Goal: Transaction & Acquisition: Purchase product/service

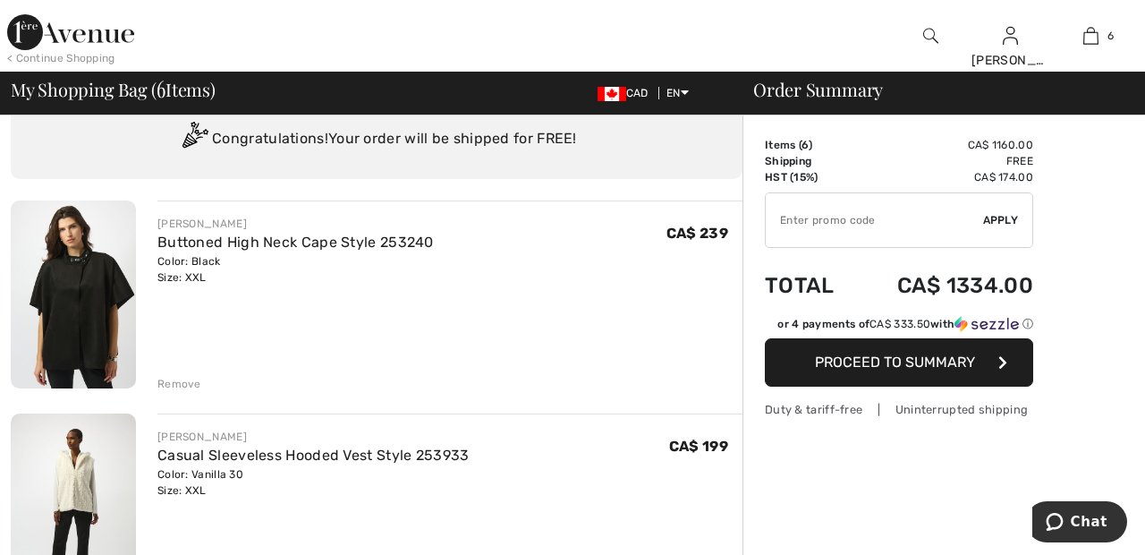
scroll to position [87, 0]
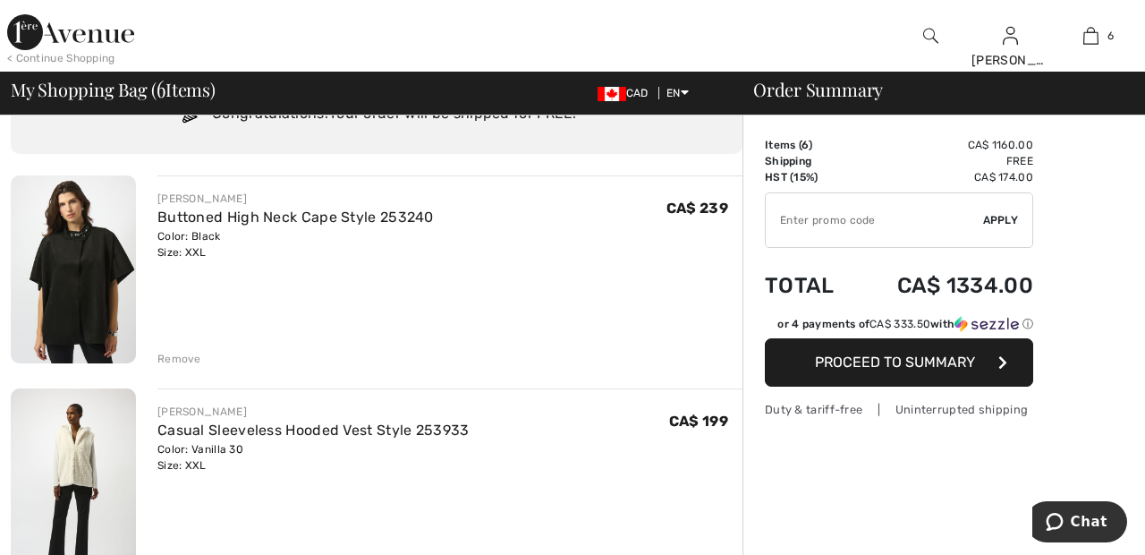
click at [786, 284] on td "Total" at bounding box center [810, 285] width 90 height 61
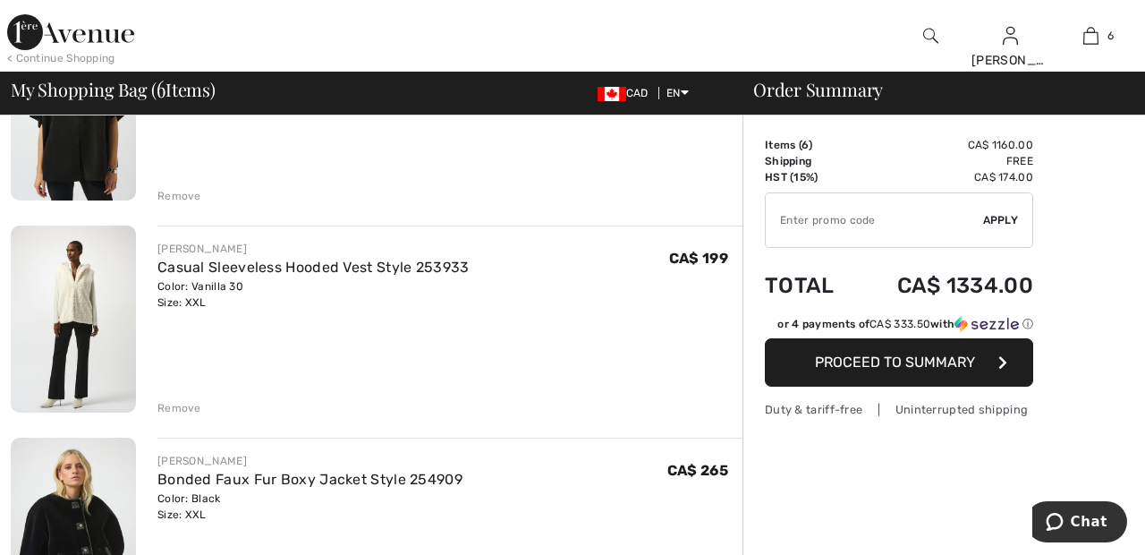
scroll to position [255, 0]
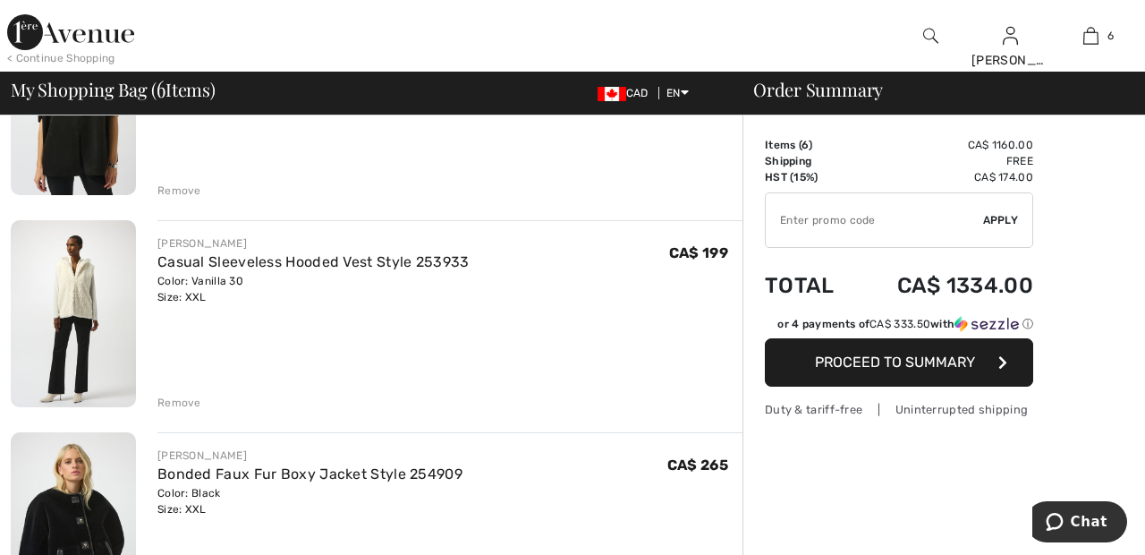
click at [186, 400] on div "Remove" at bounding box center [179, 402] width 44 height 16
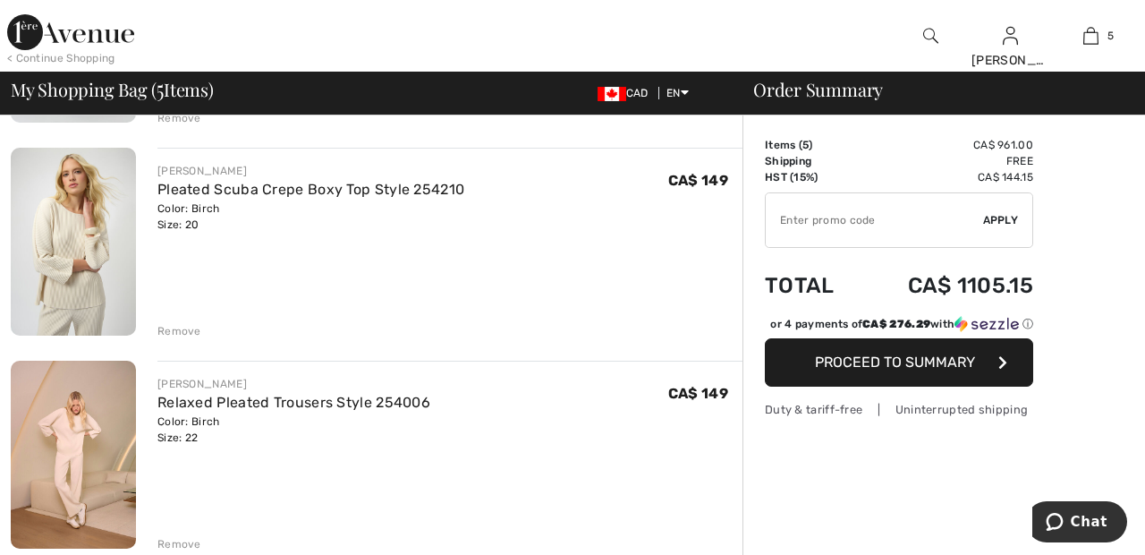
scroll to position [793, 0]
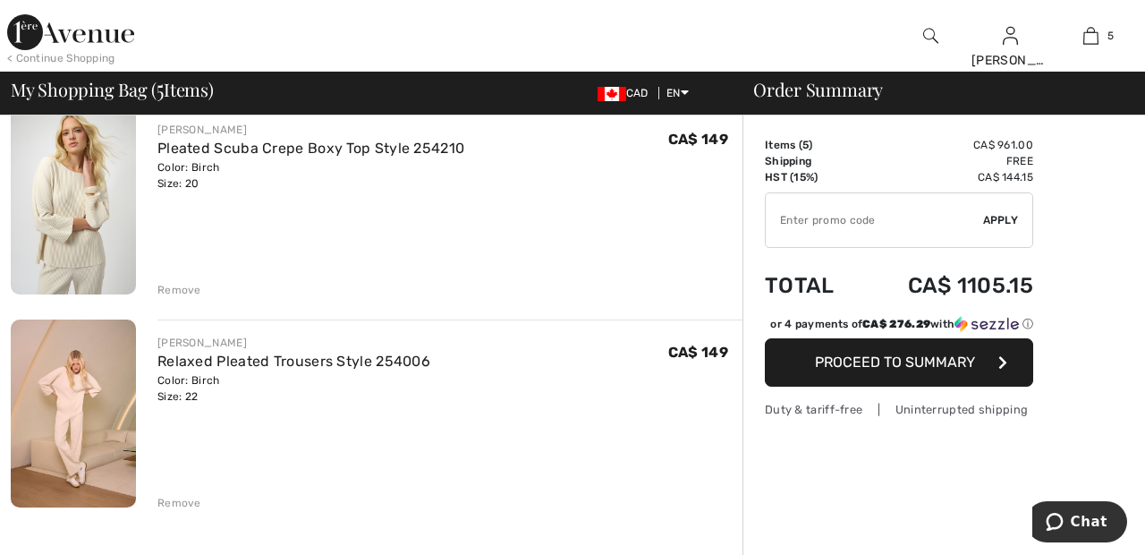
click at [177, 506] on div "Remove" at bounding box center [179, 503] width 44 height 16
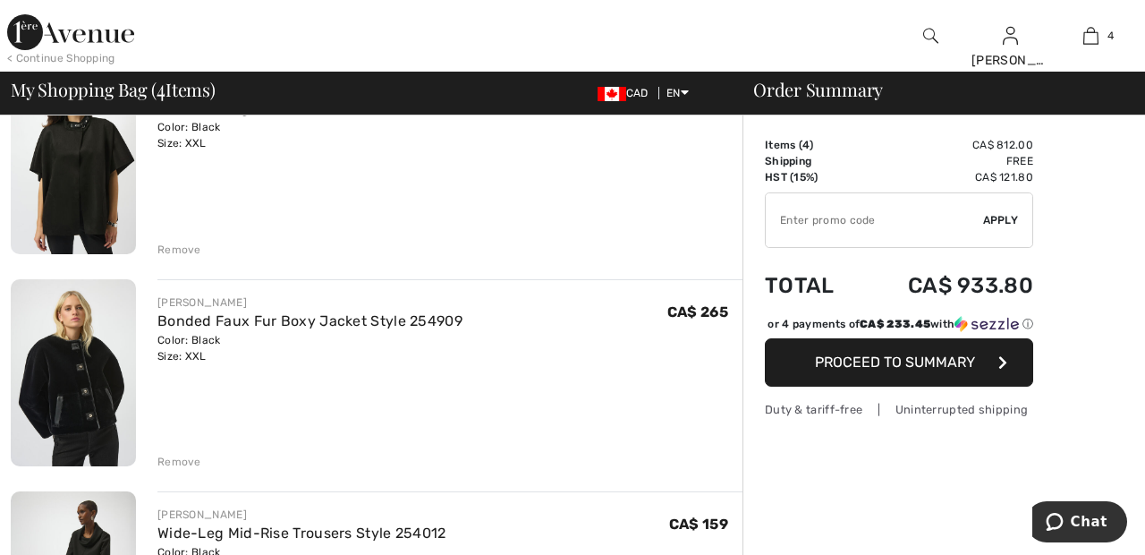
scroll to position [211, 0]
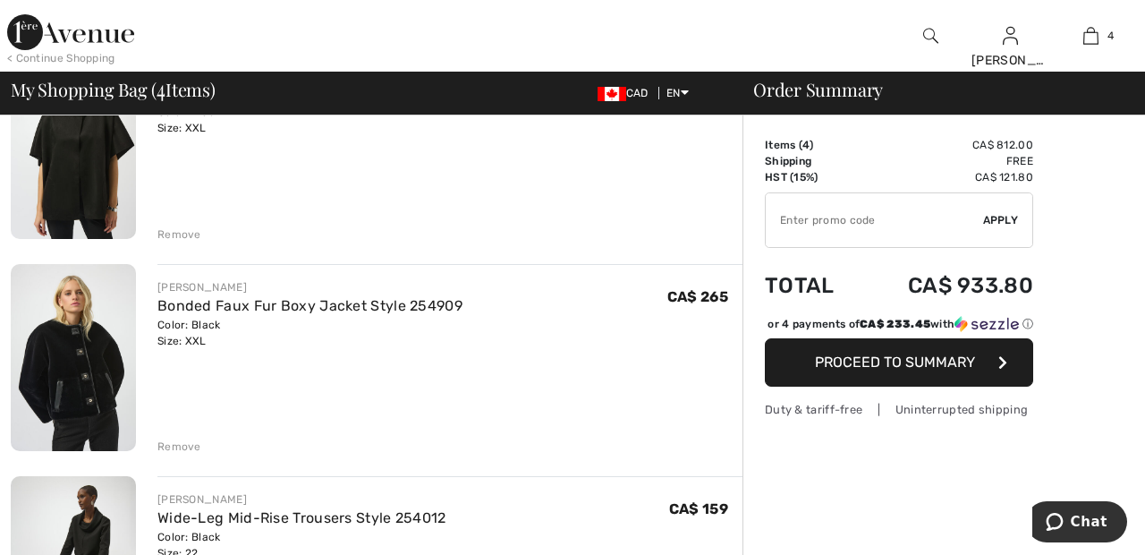
click at [173, 235] on div "Remove" at bounding box center [179, 234] width 44 height 16
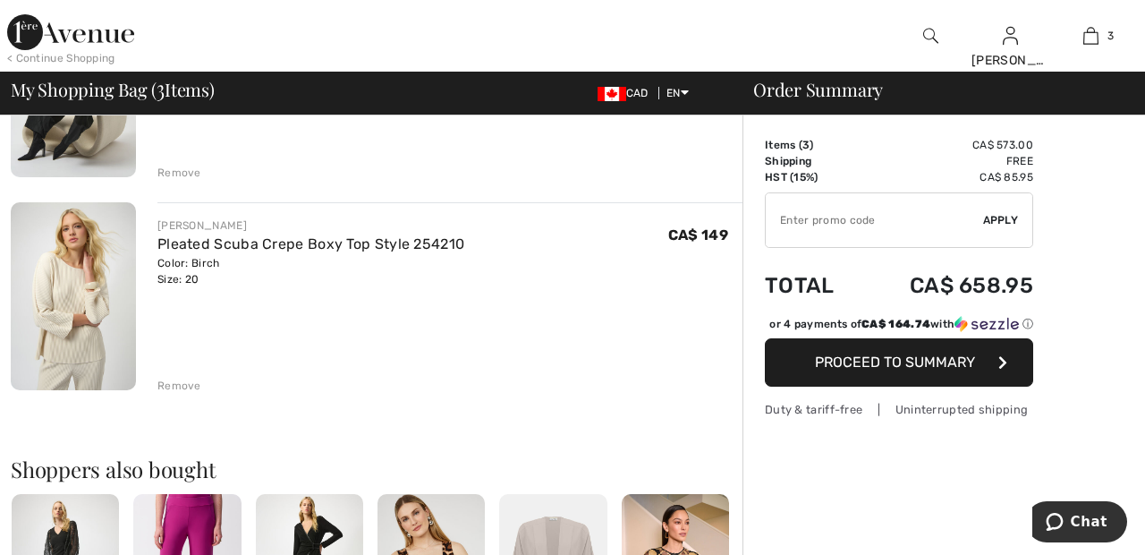
scroll to position [506, 0]
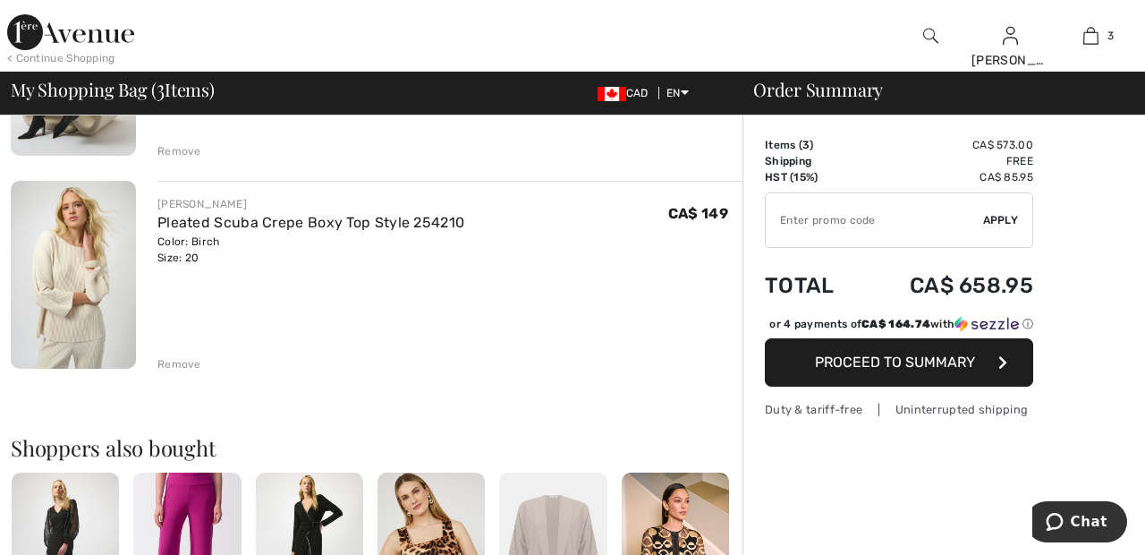
click at [176, 363] on div "Remove" at bounding box center [179, 364] width 44 height 16
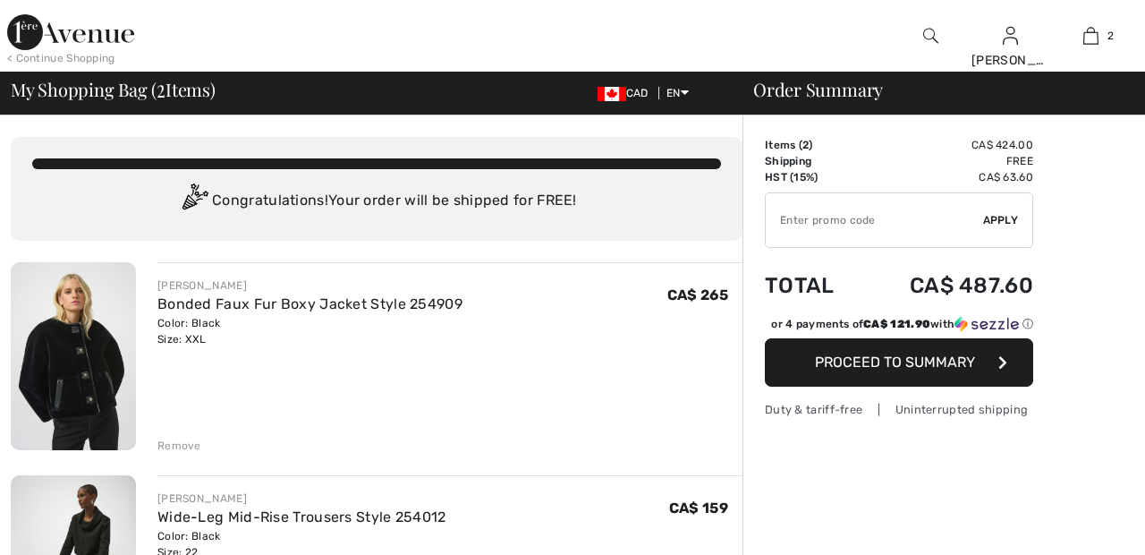
scroll to position [0, 0]
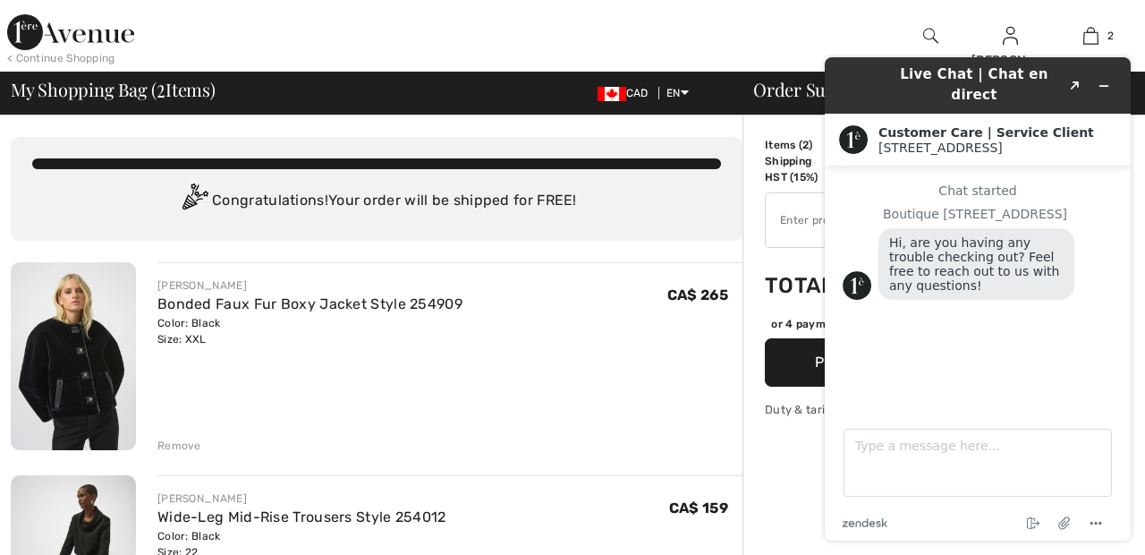
click at [905, 9] on div at bounding box center [930, 36] width 80 height 72
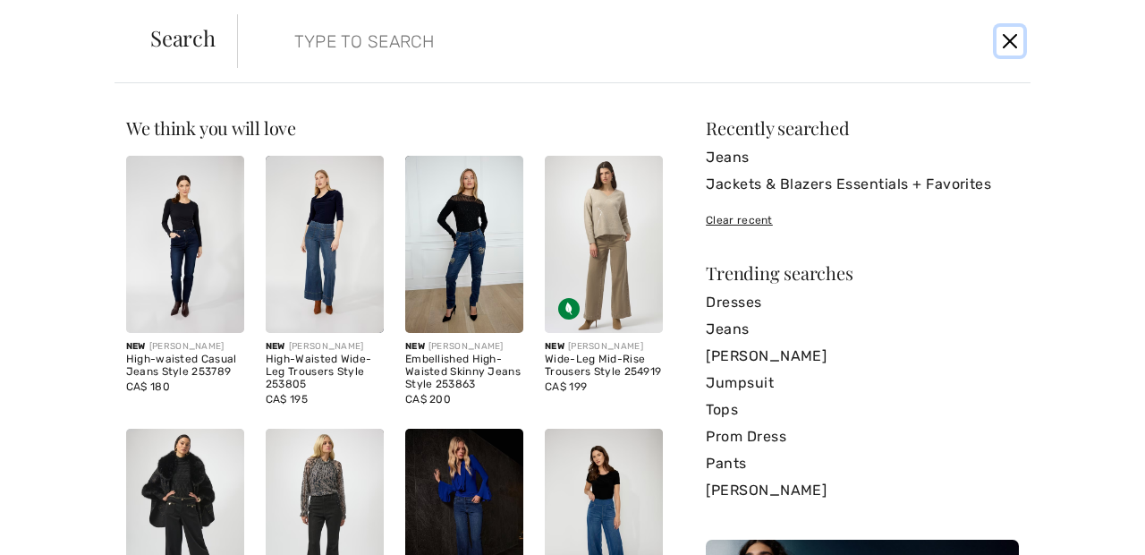
click at [1002, 41] on button "Close" at bounding box center [1009, 41] width 27 height 29
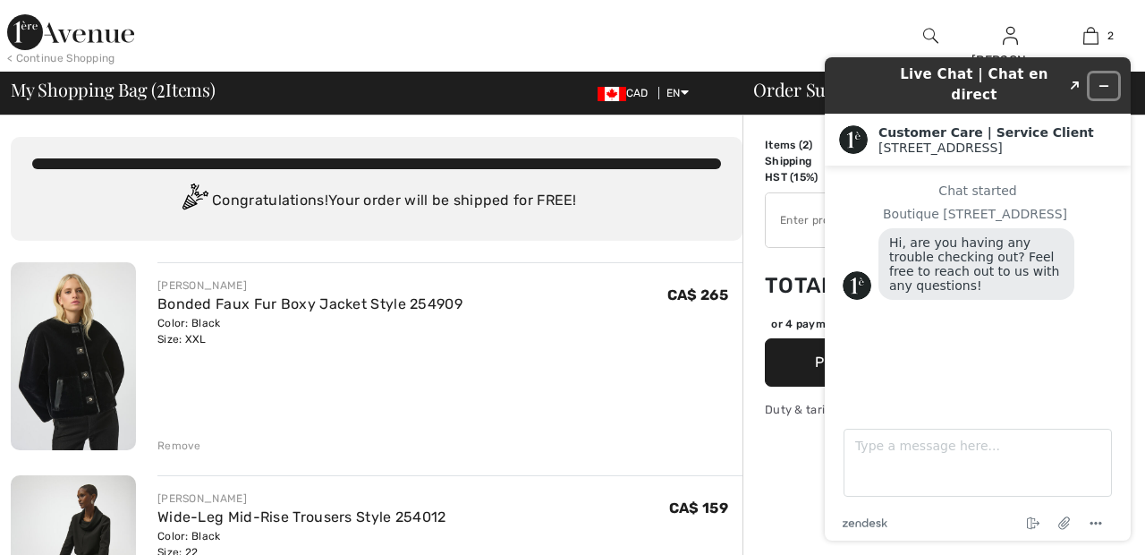
click at [1105, 80] on icon "Minimize widget" at bounding box center [1103, 86] width 13 height 13
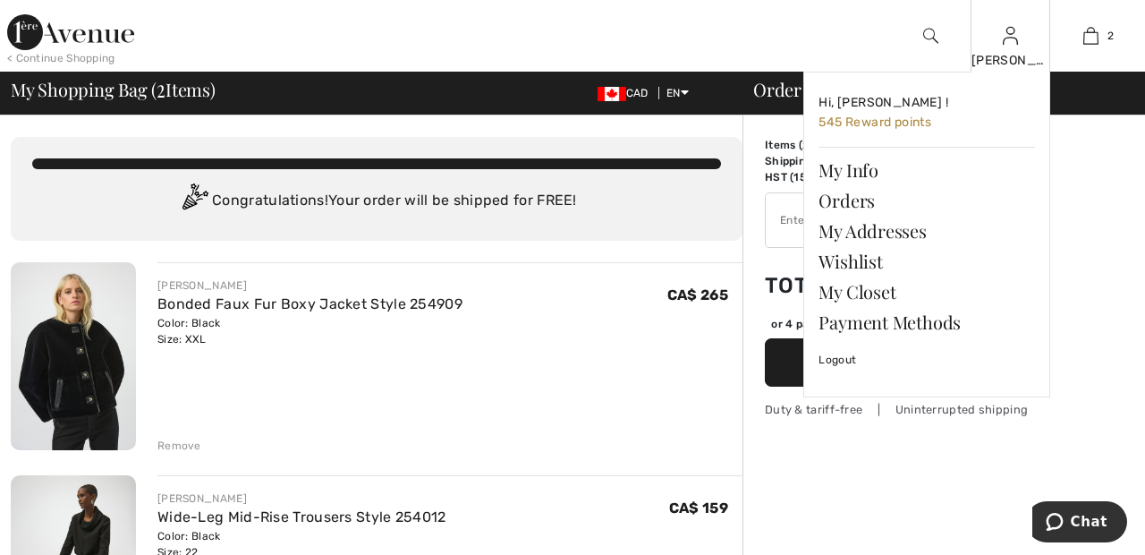
click at [1010, 44] on img at bounding box center [1010, 35] width 15 height 21
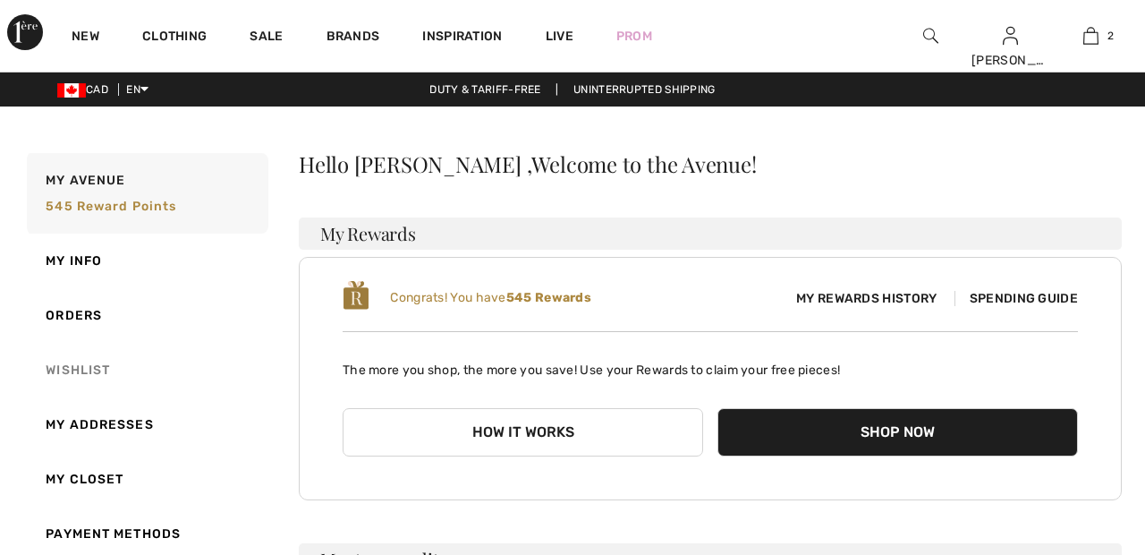
click at [85, 363] on link "Wishlist" at bounding box center [145, 370] width 245 height 55
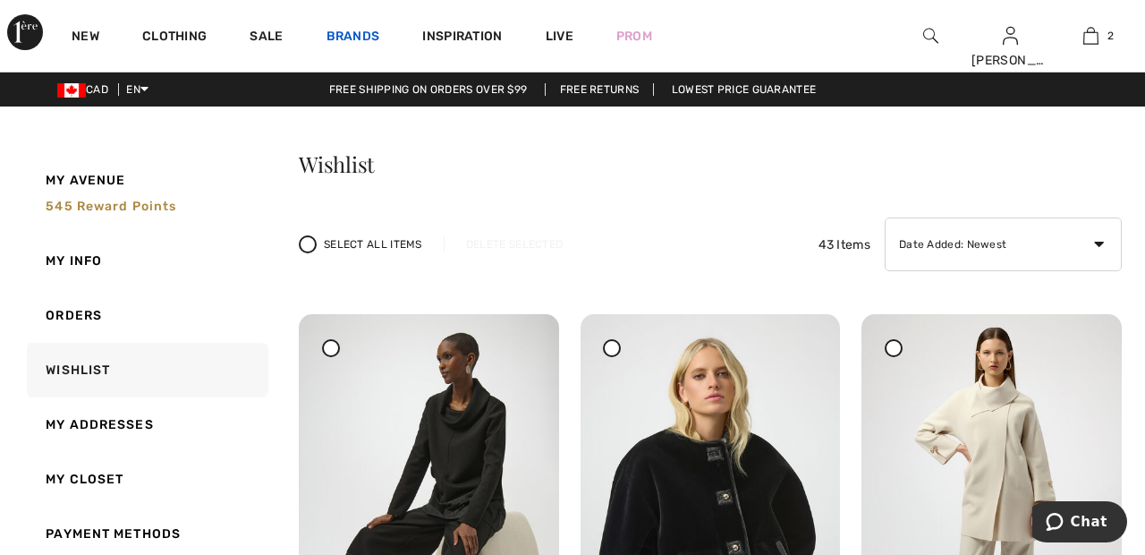
click at [354, 31] on link "Brands" at bounding box center [353, 38] width 54 height 19
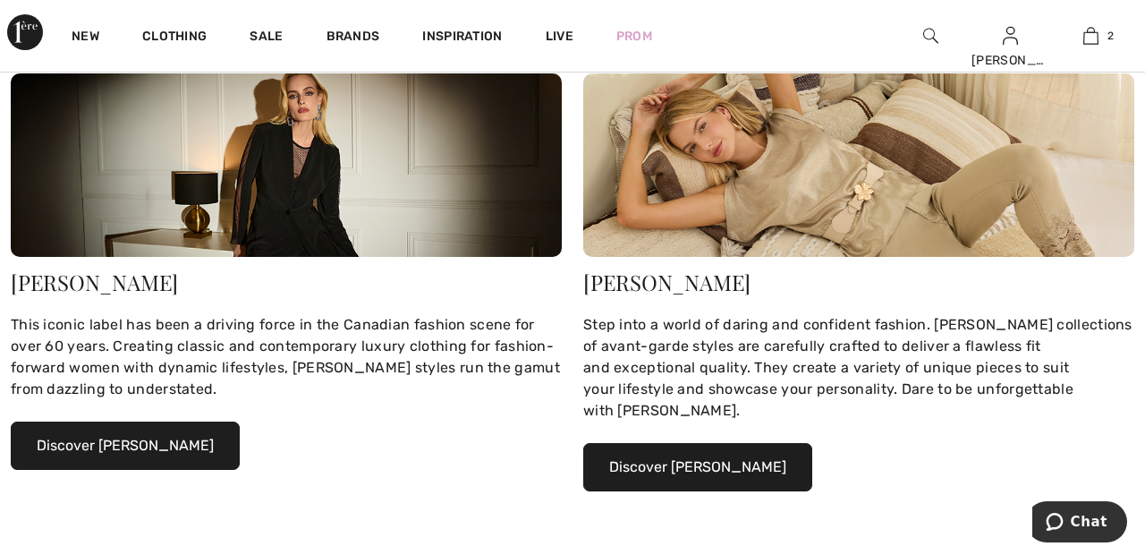
click at [164, 445] on button "Discover Joseph Ribkoff" at bounding box center [125, 445] width 229 height 48
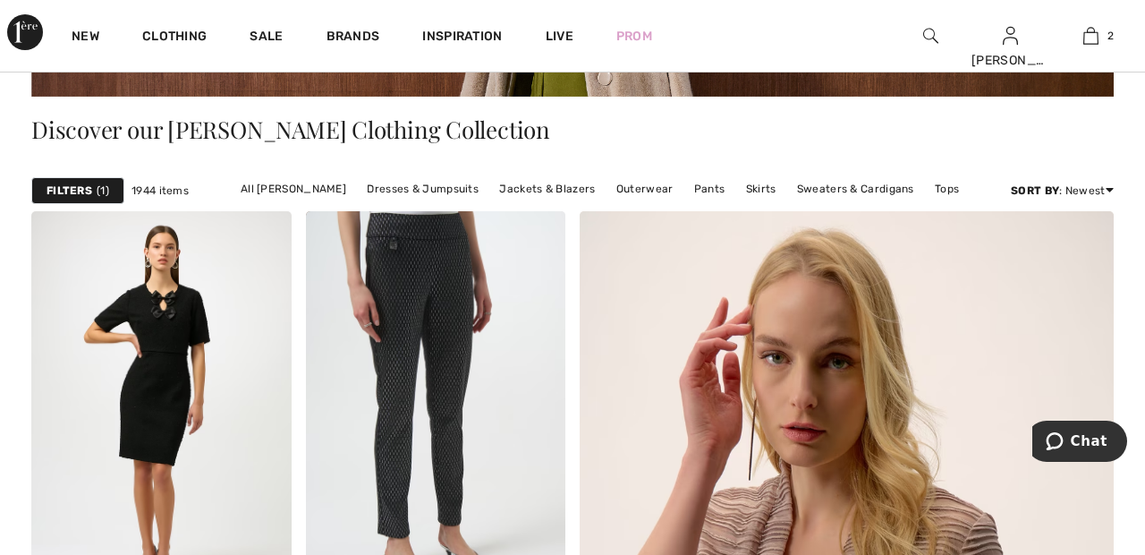
scroll to position [370, 0]
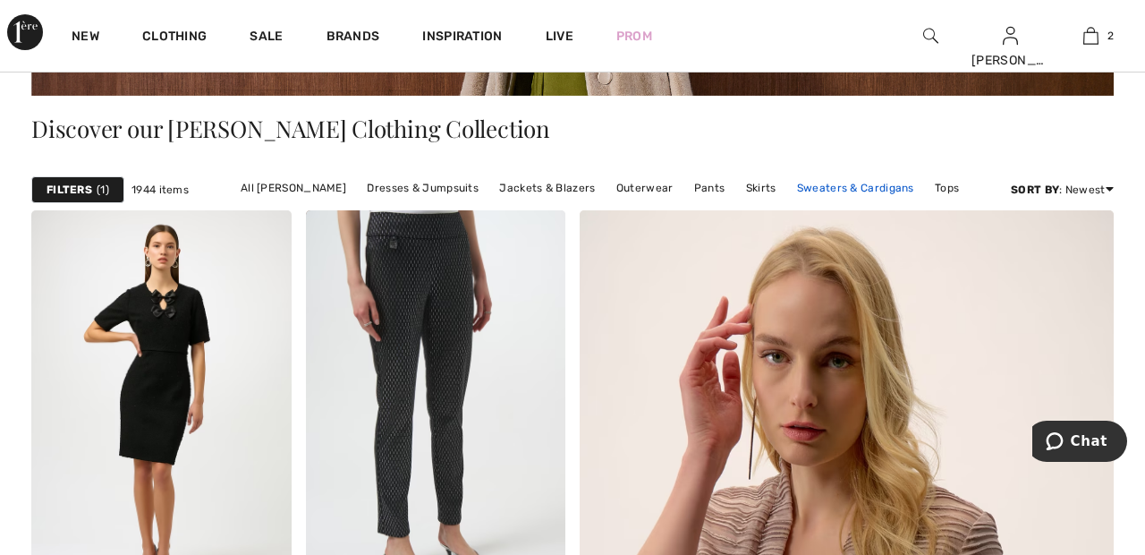
click at [840, 189] on link "Sweaters & Cardigans" at bounding box center [855, 187] width 135 height 23
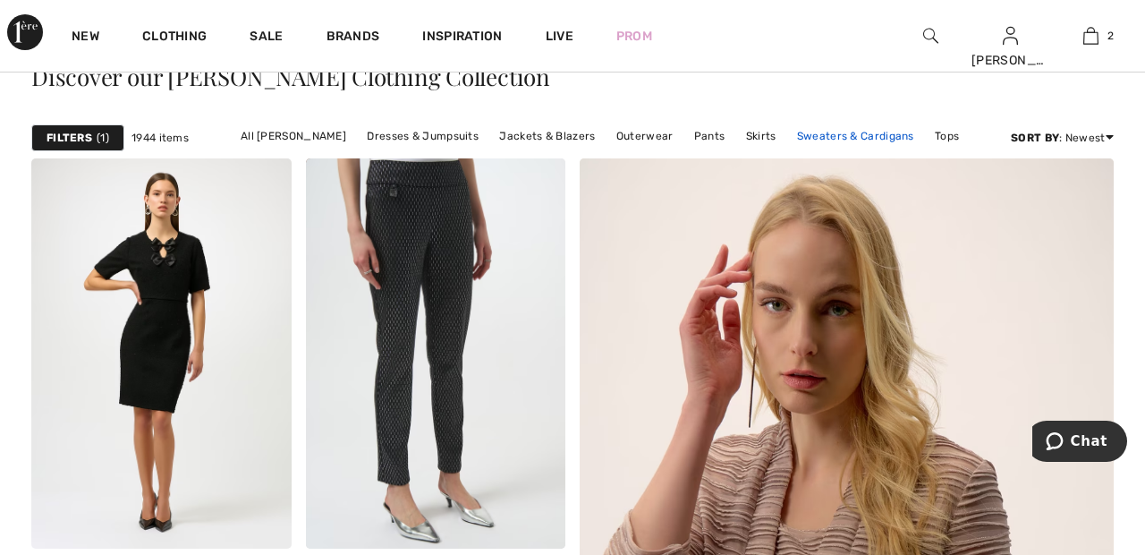
scroll to position [456, 0]
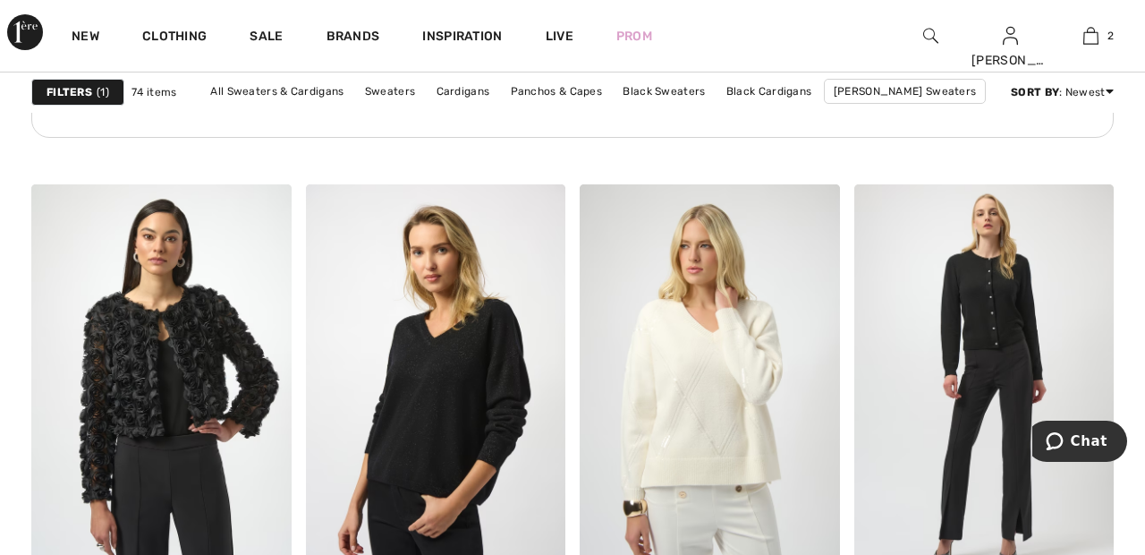
scroll to position [2226, 0]
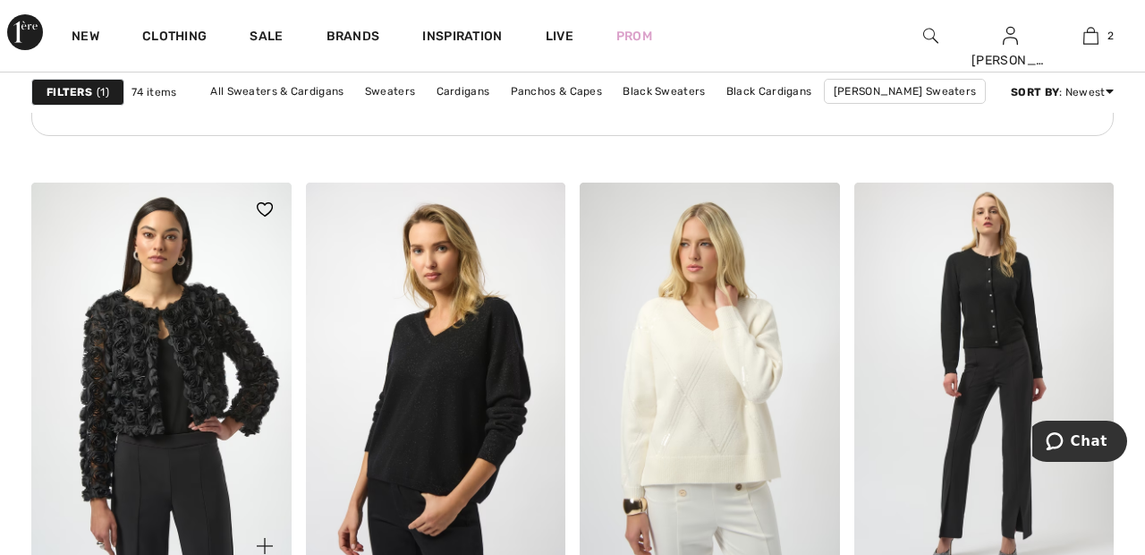
click at [220, 344] on img at bounding box center [161, 377] width 260 height 390
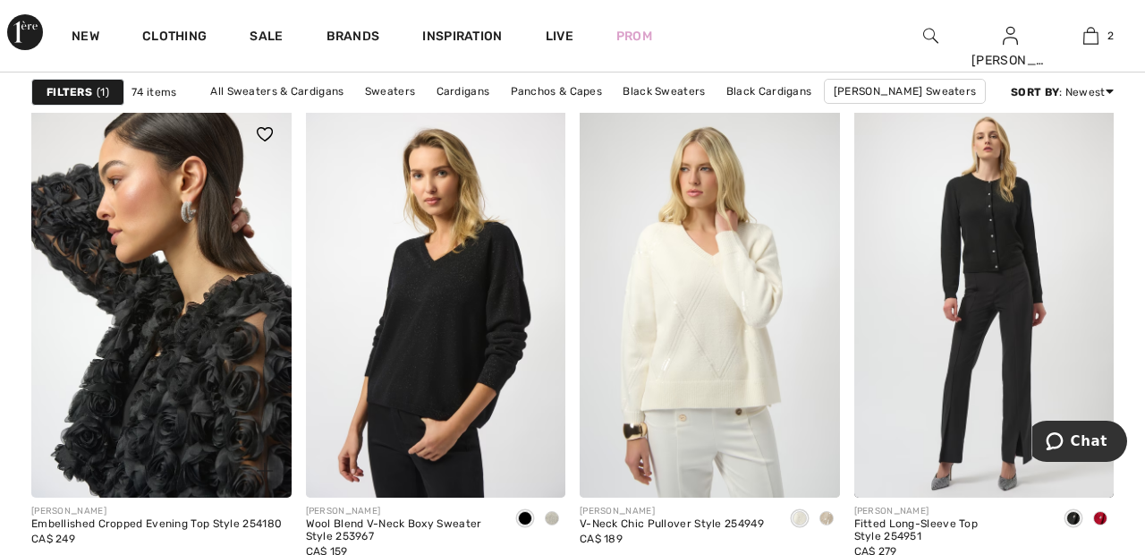
scroll to position [2312, 0]
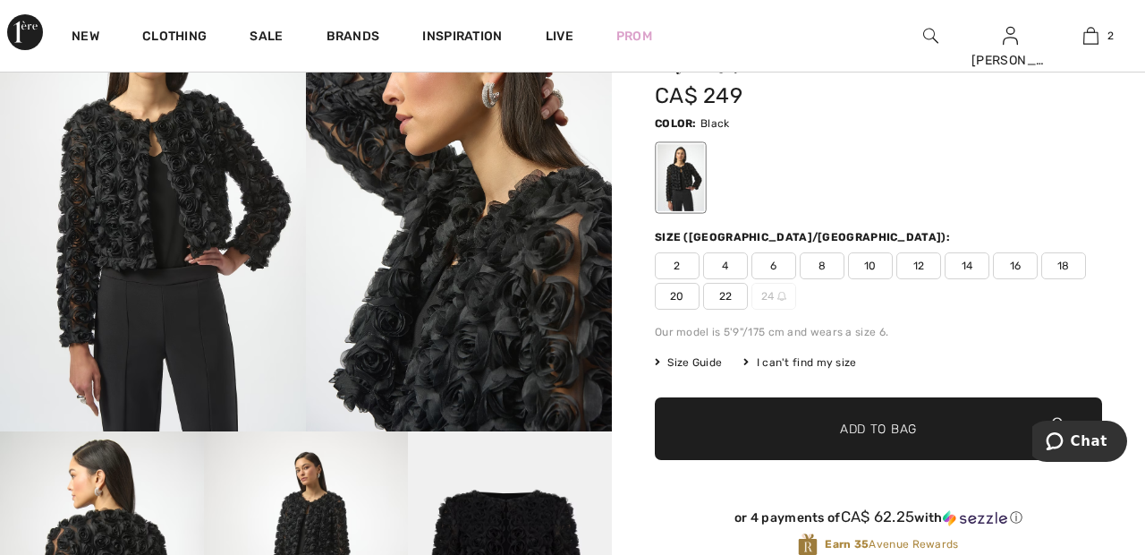
click at [731, 288] on span "22" at bounding box center [725, 296] width 45 height 27
click at [840, 429] on span "Add to Bag" at bounding box center [878, 428] width 77 height 19
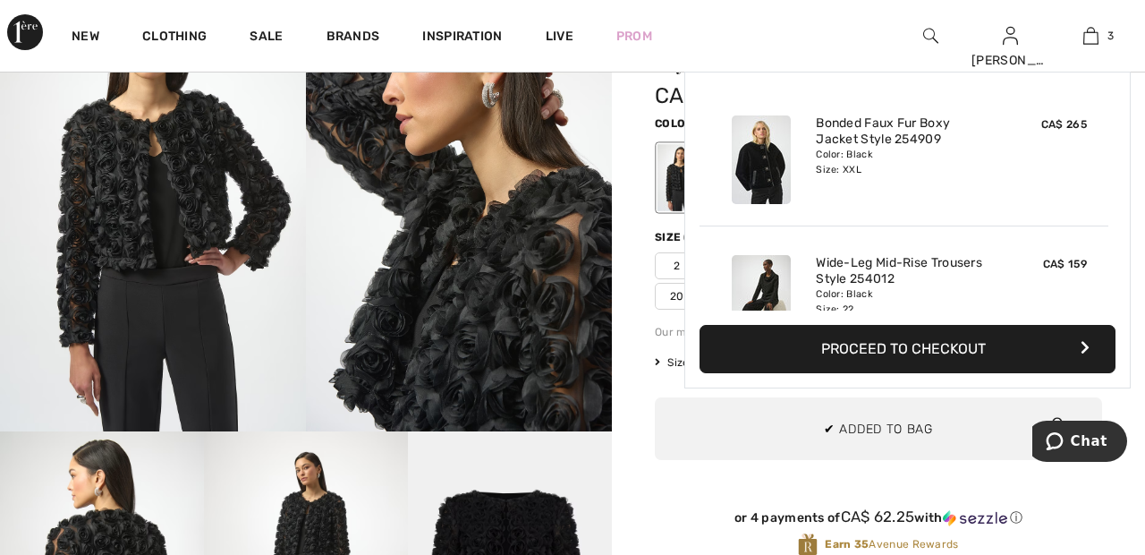
click at [817, 14] on div "New Clothing Sale Brands Inspiration Live Prom Sandra Hi, Sandra ! 545 Reward p…" at bounding box center [572, 36] width 1145 height 72
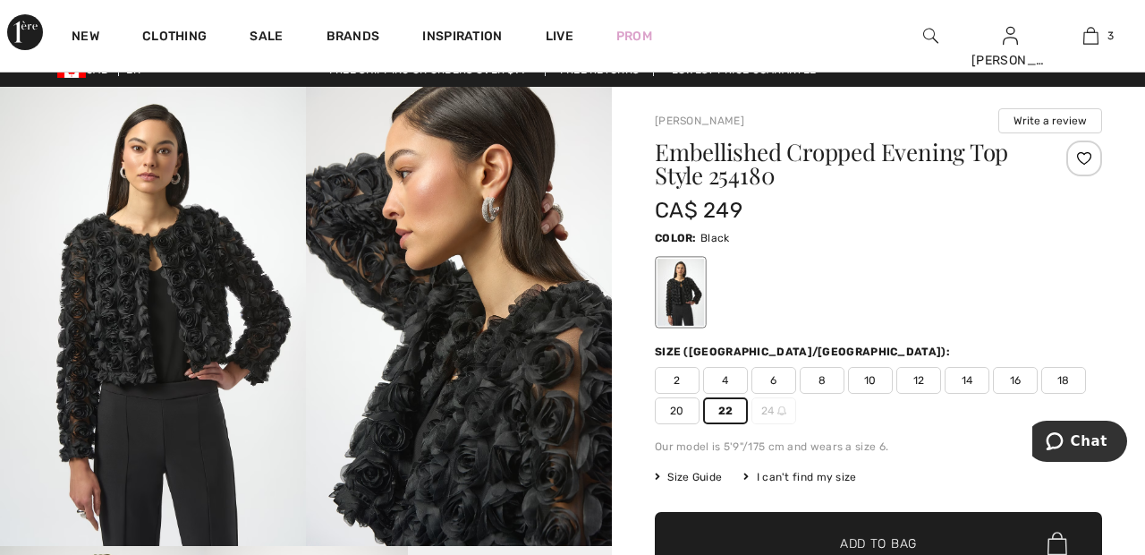
scroll to position [19, 0]
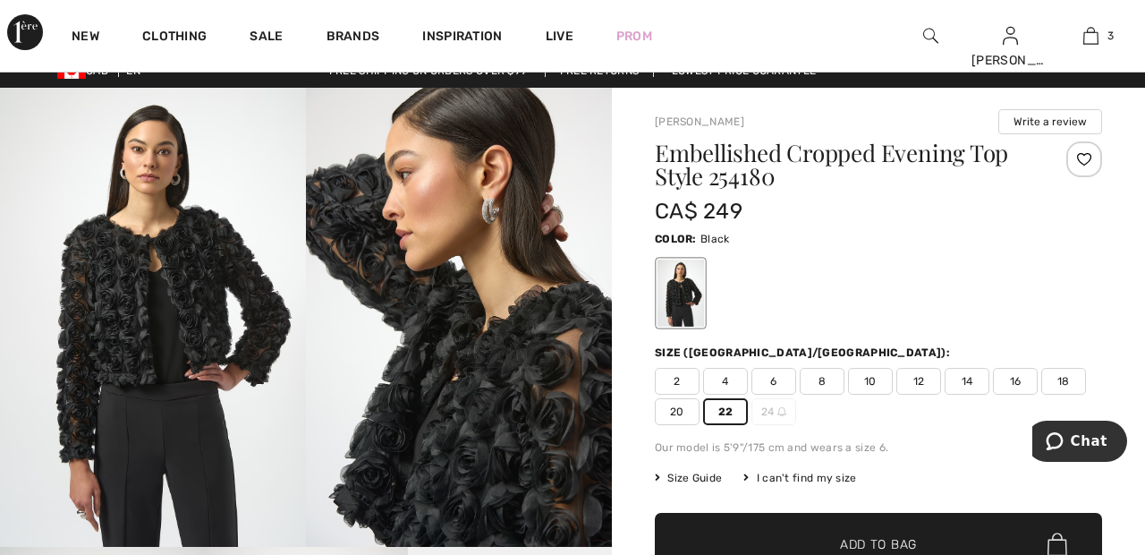
click at [1090, 159] on div at bounding box center [1084, 159] width 36 height 36
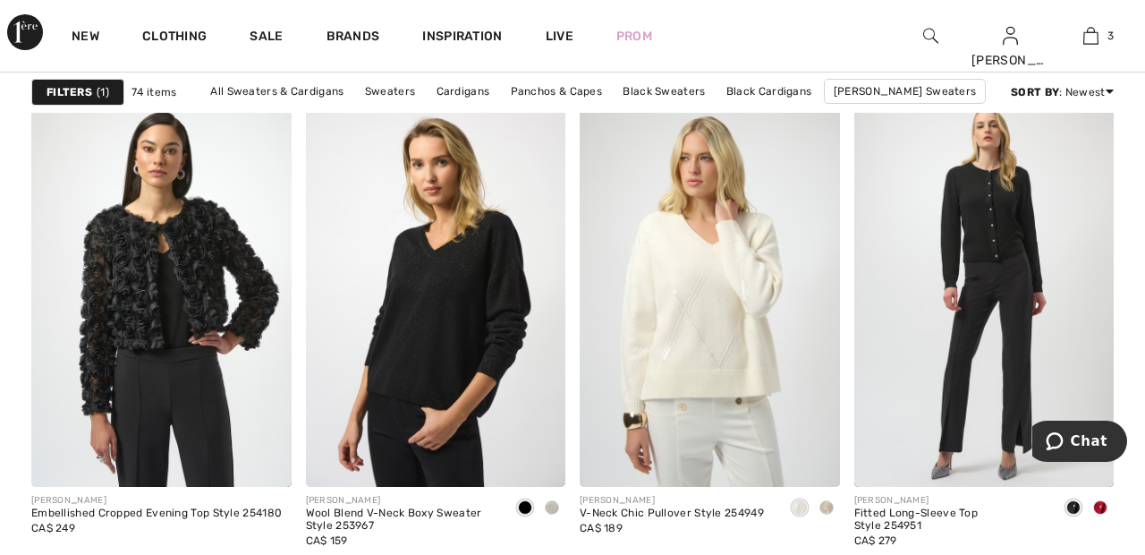
scroll to position [2305, 0]
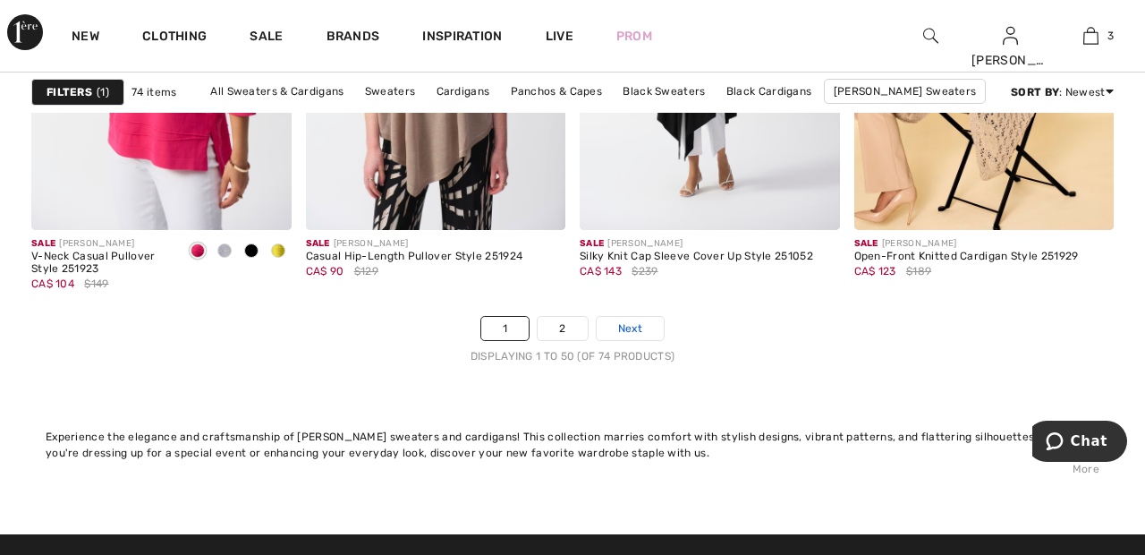
click at [643, 323] on link "Next" at bounding box center [630, 328] width 67 height 23
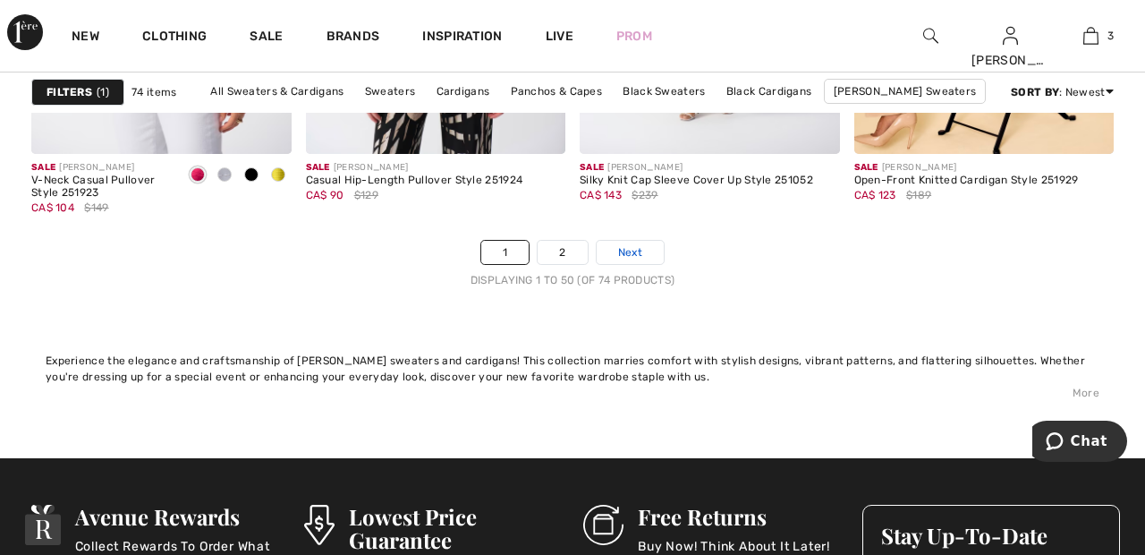
scroll to position [7434, 0]
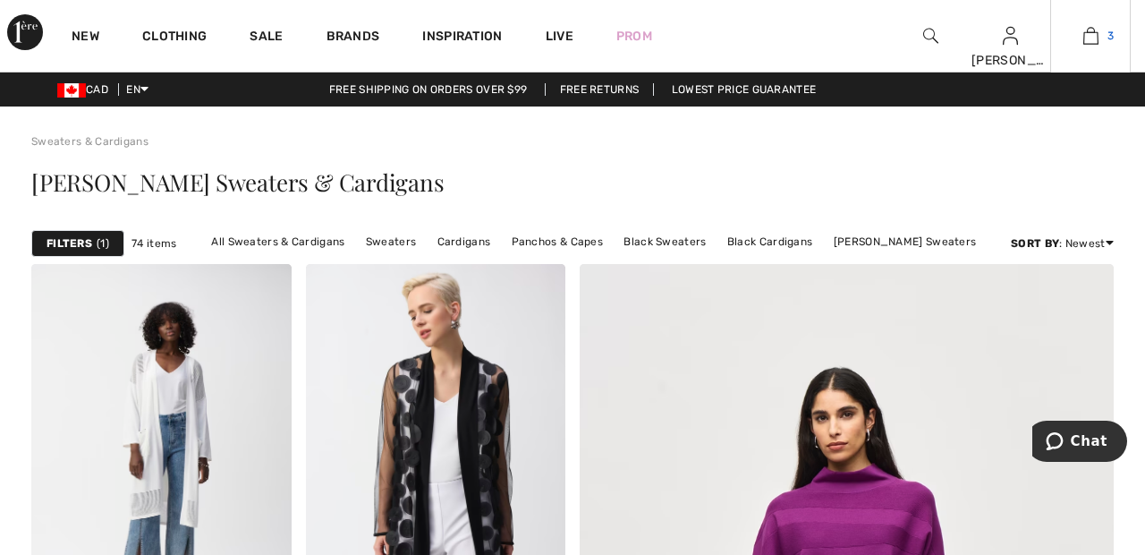
click at [1097, 37] on img at bounding box center [1090, 35] width 15 height 21
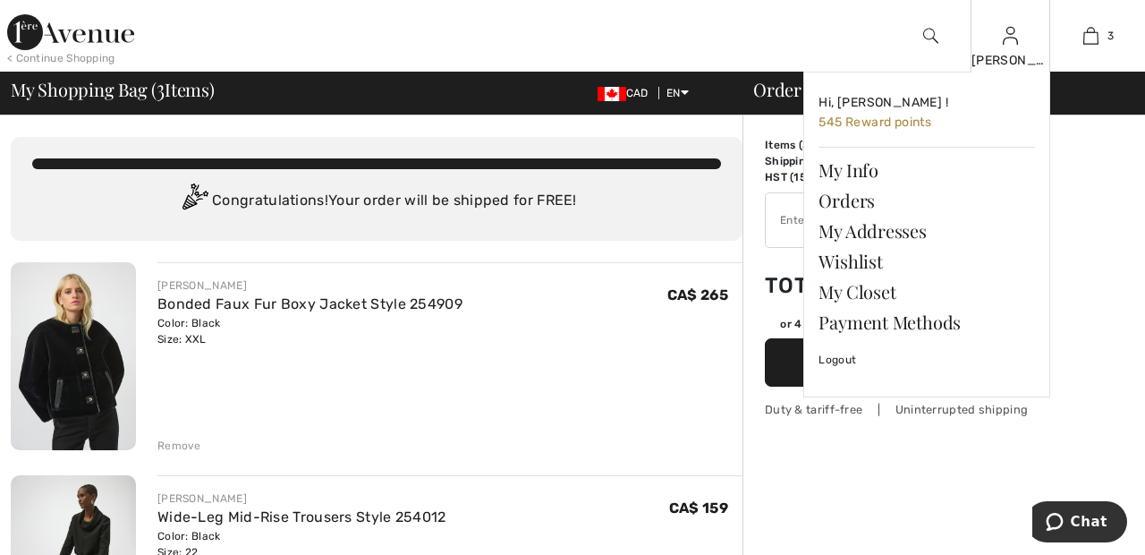
click at [1009, 43] on img at bounding box center [1010, 35] width 15 height 21
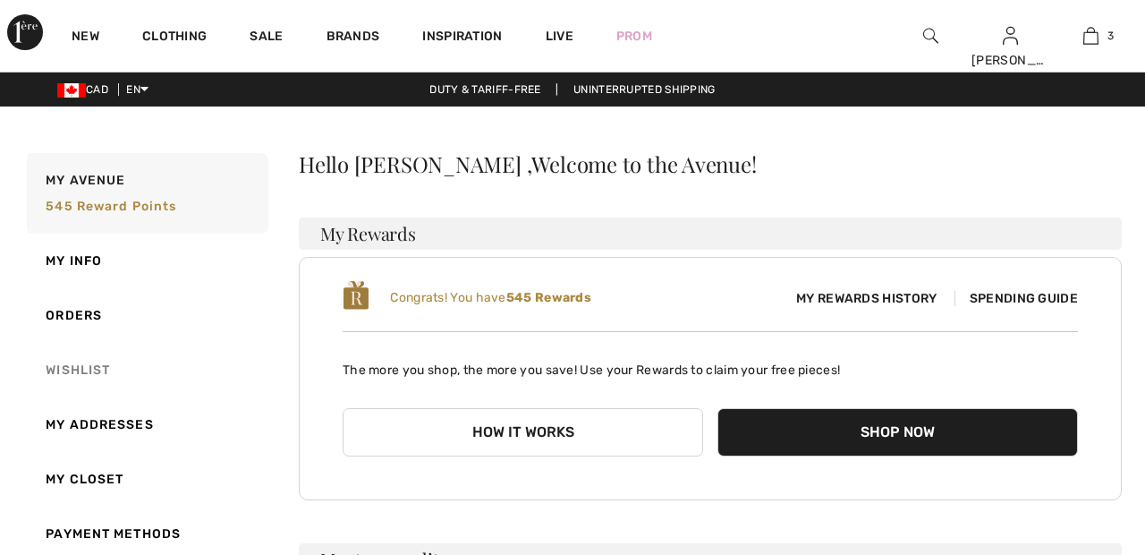
click at [83, 366] on link "Wishlist" at bounding box center [145, 370] width 245 height 55
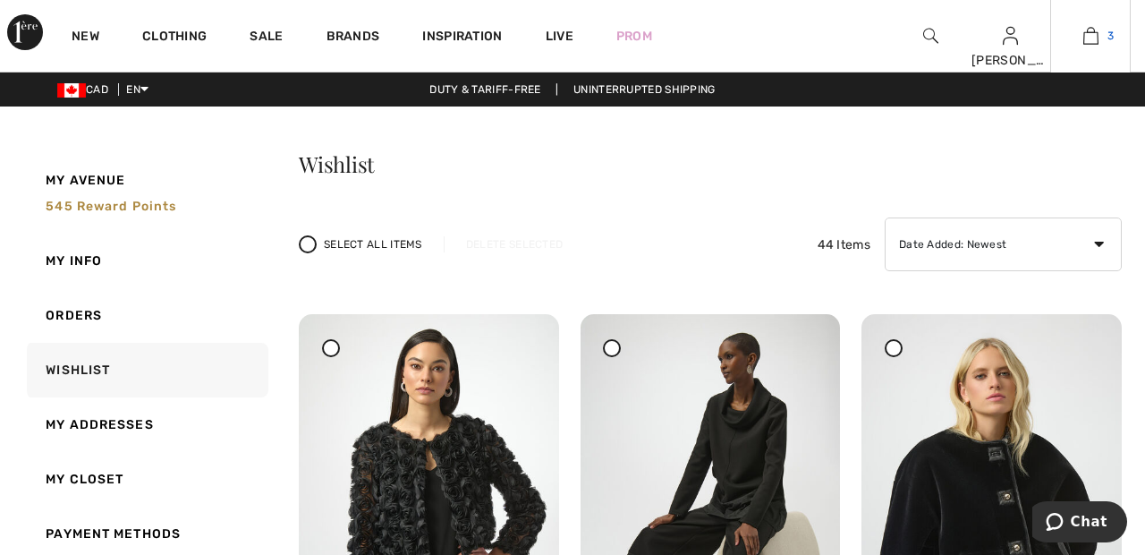
click at [1104, 37] on link "3" at bounding box center [1090, 35] width 79 height 21
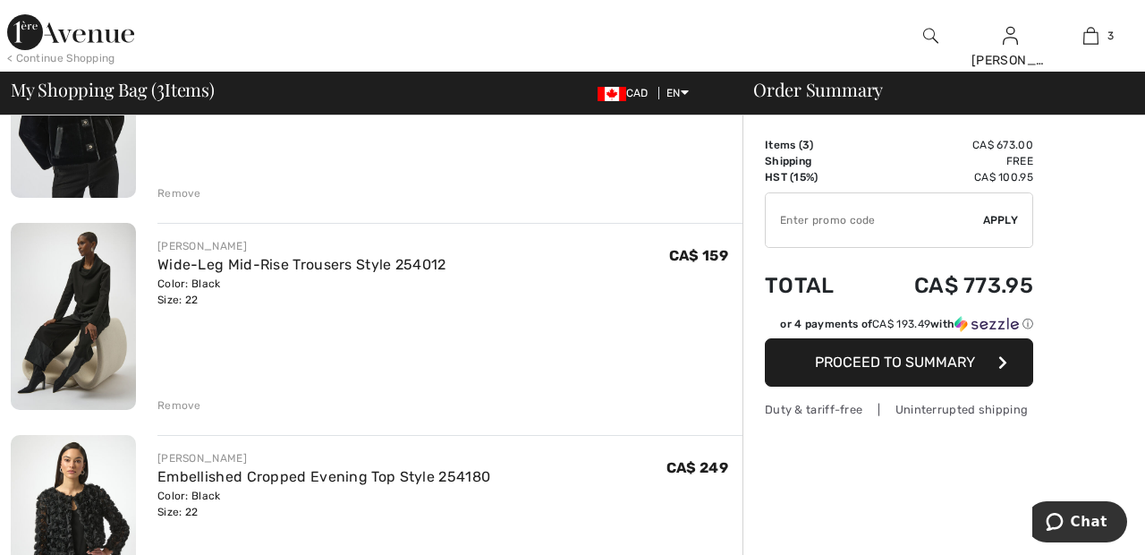
scroll to position [232, 0]
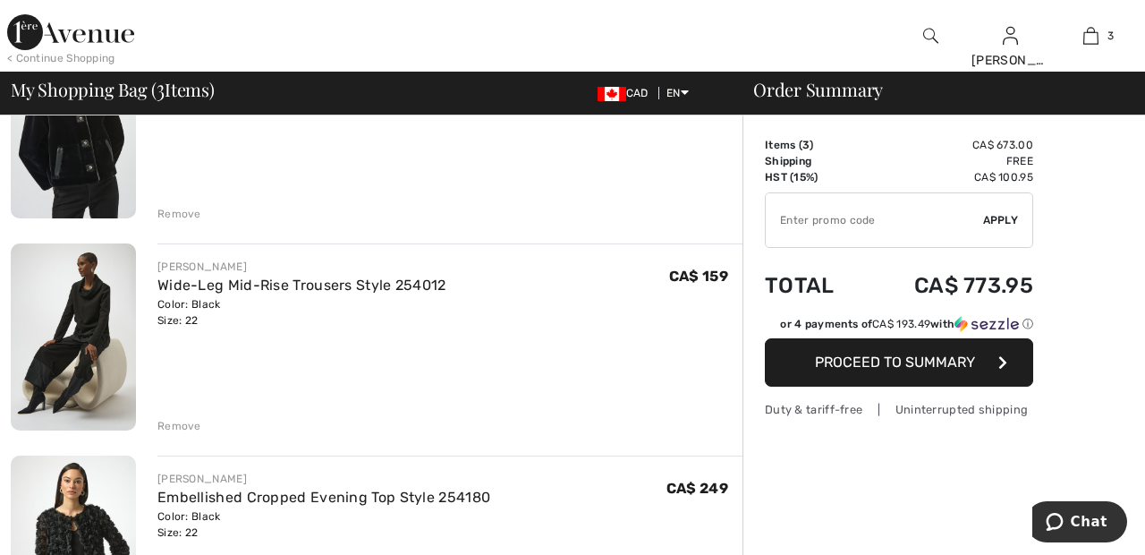
click at [172, 424] on div "Remove" at bounding box center [179, 426] width 44 height 16
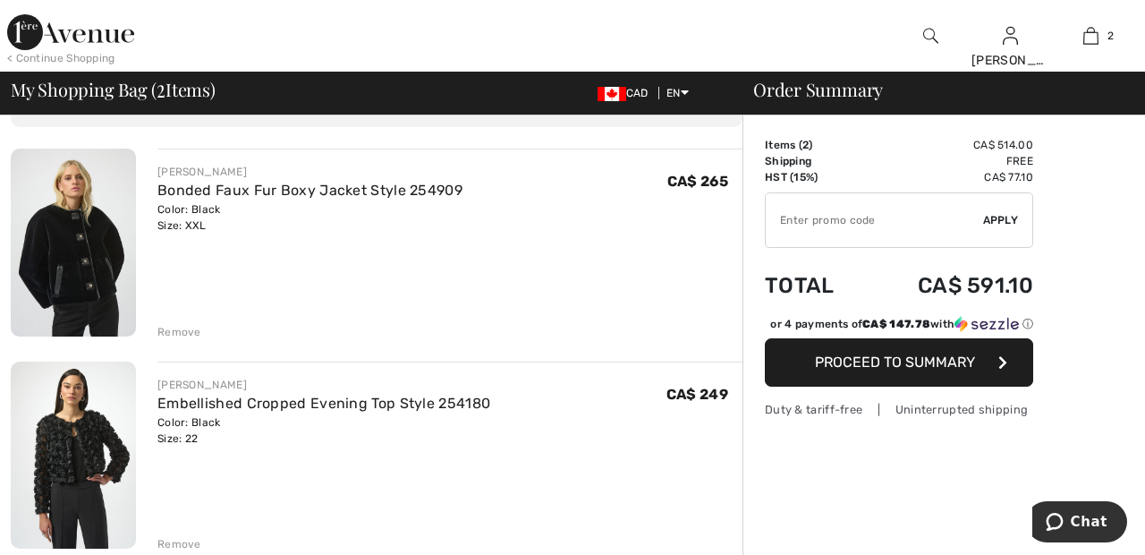
scroll to position [125, 0]
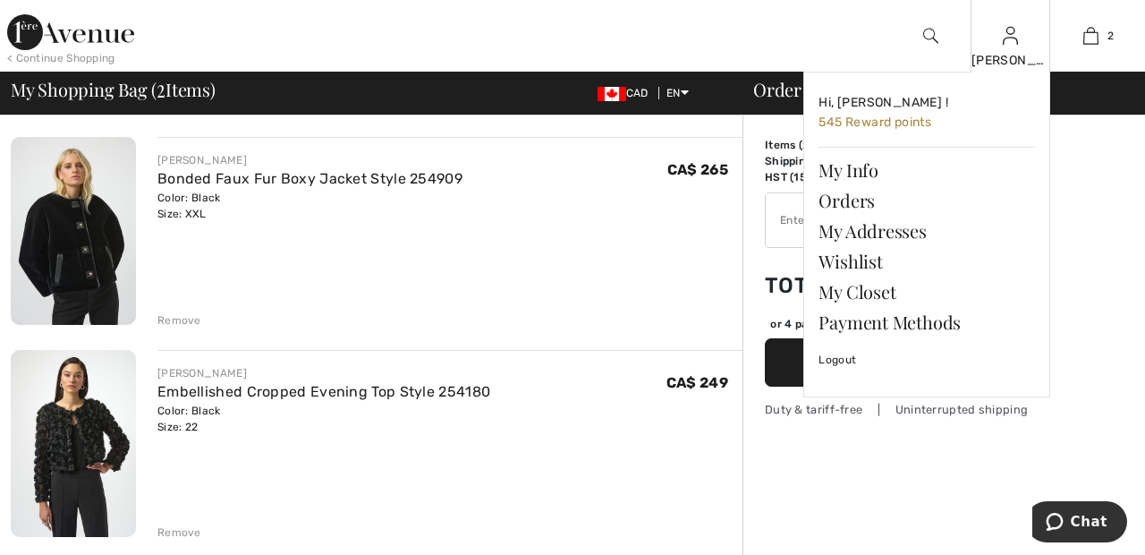
click at [1004, 47] on img at bounding box center [1010, 35] width 15 height 21
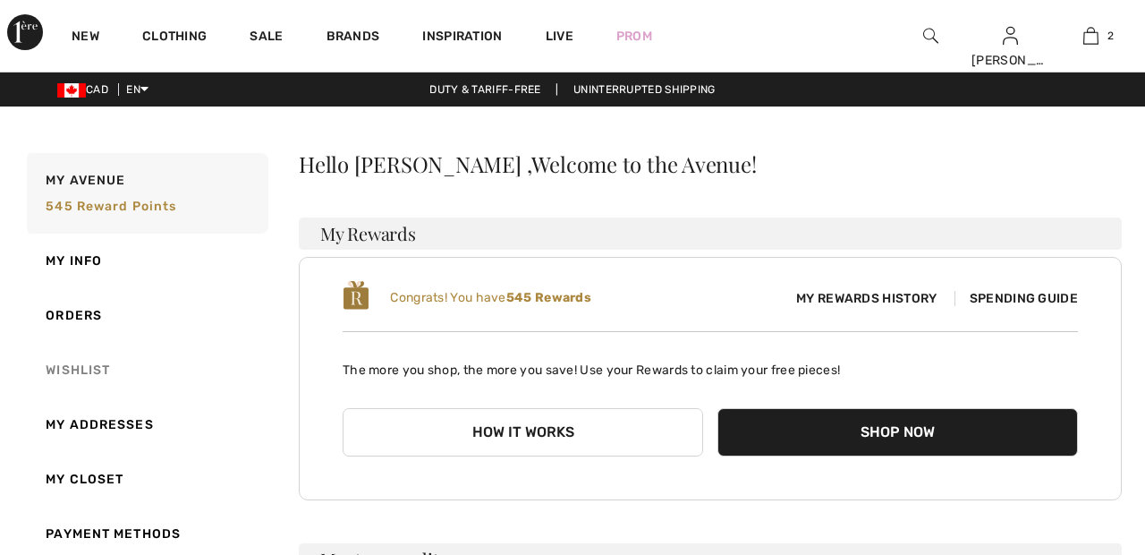
click at [69, 368] on link "Wishlist" at bounding box center [145, 370] width 245 height 55
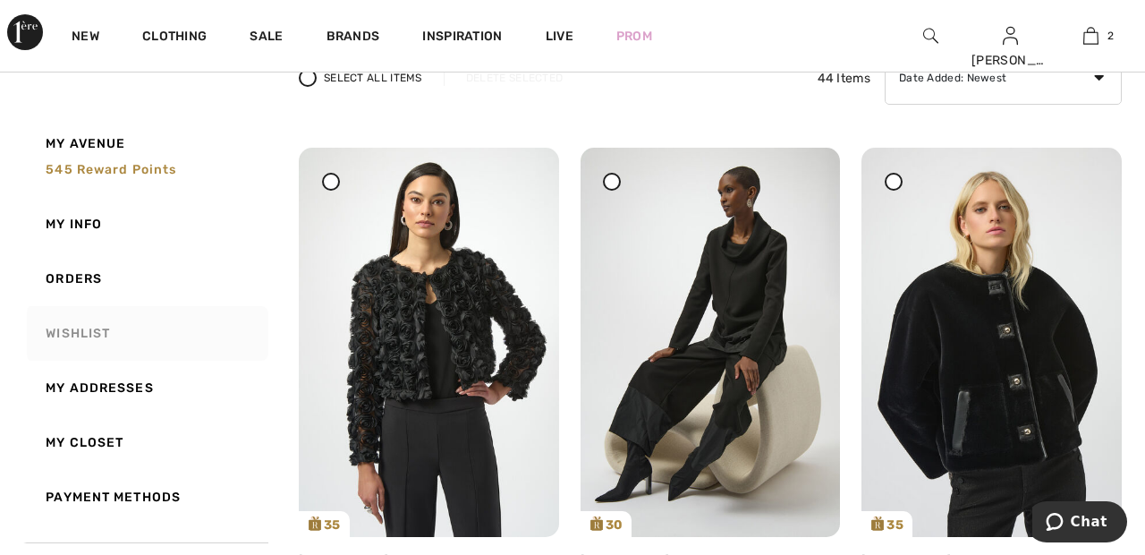
scroll to position [167, 0]
click at [994, 340] on img at bounding box center [991, 341] width 260 height 389
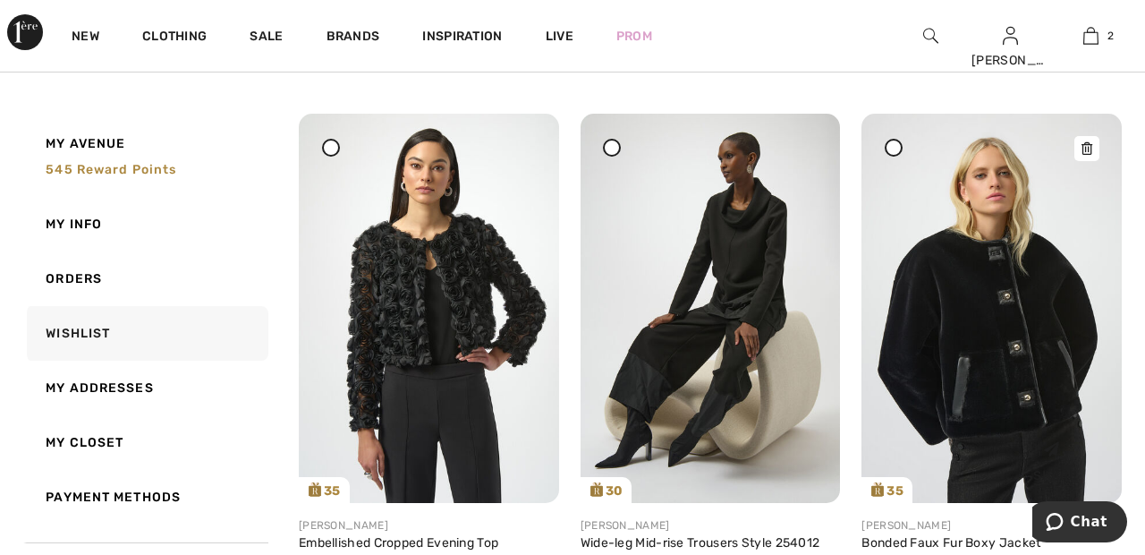
scroll to position [253, 0]
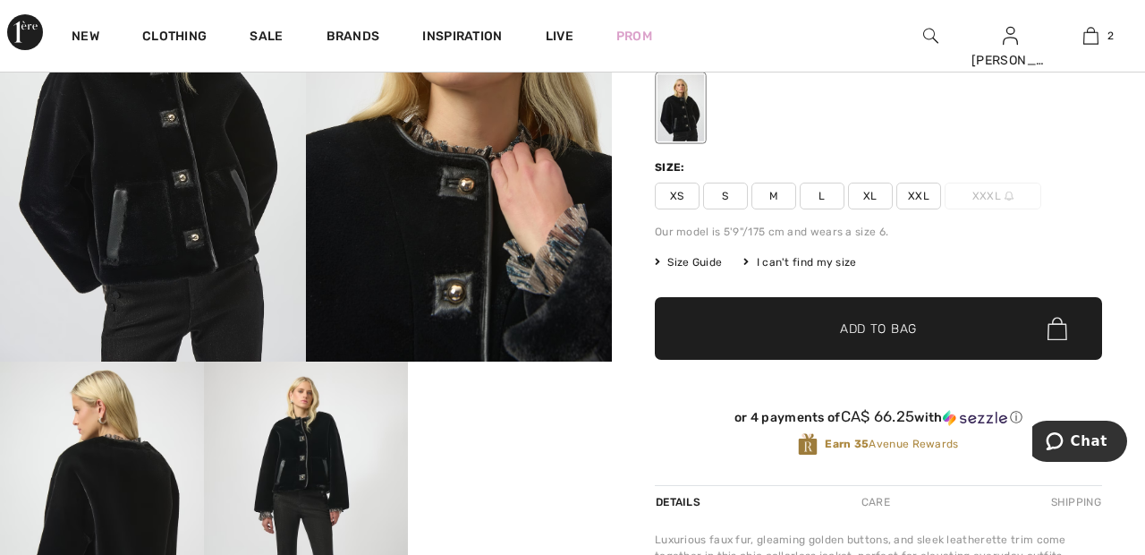
scroll to position [202, 0]
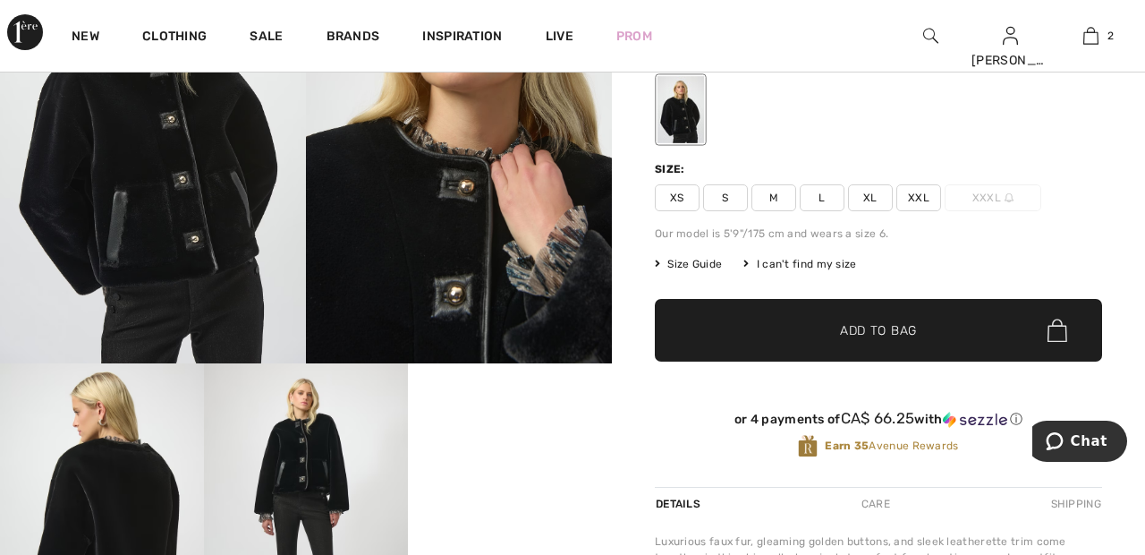
click at [478, 252] on img at bounding box center [459, 133] width 306 height 459
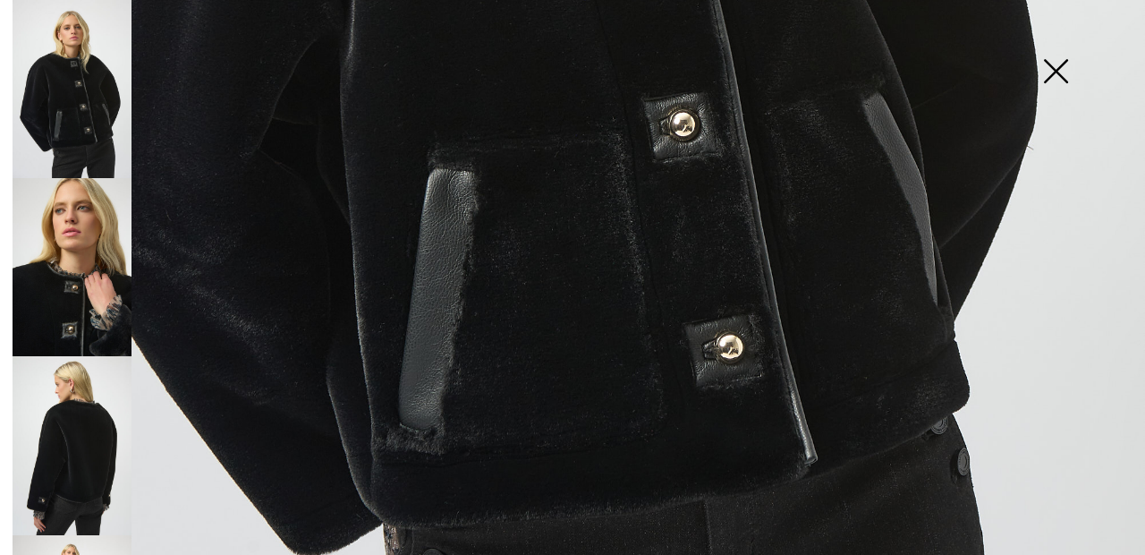
scroll to position [902, 0]
click at [77, 266] on img at bounding box center [72, 267] width 119 height 178
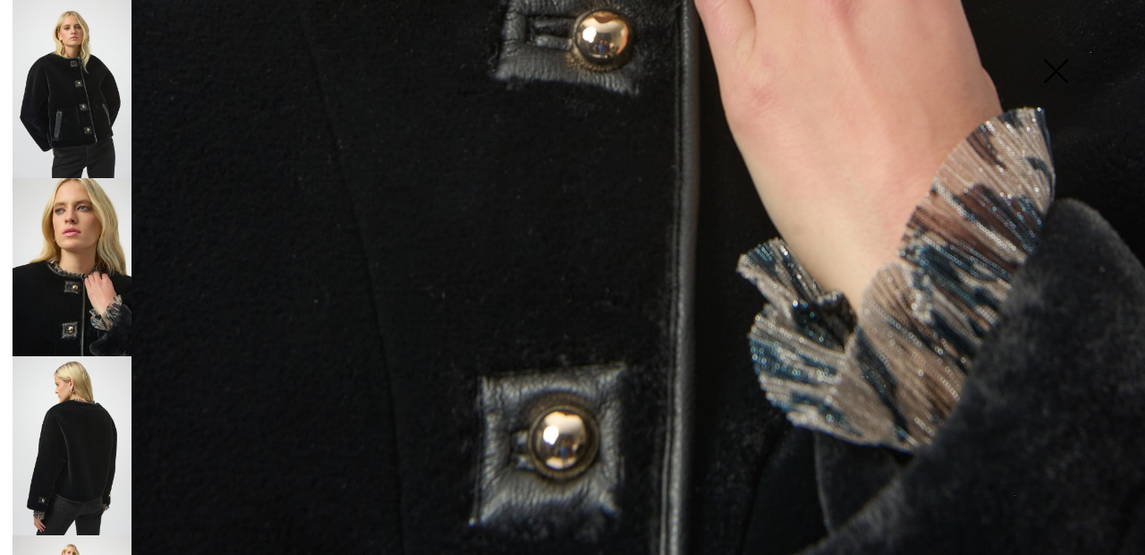
scroll to position [1075, 0]
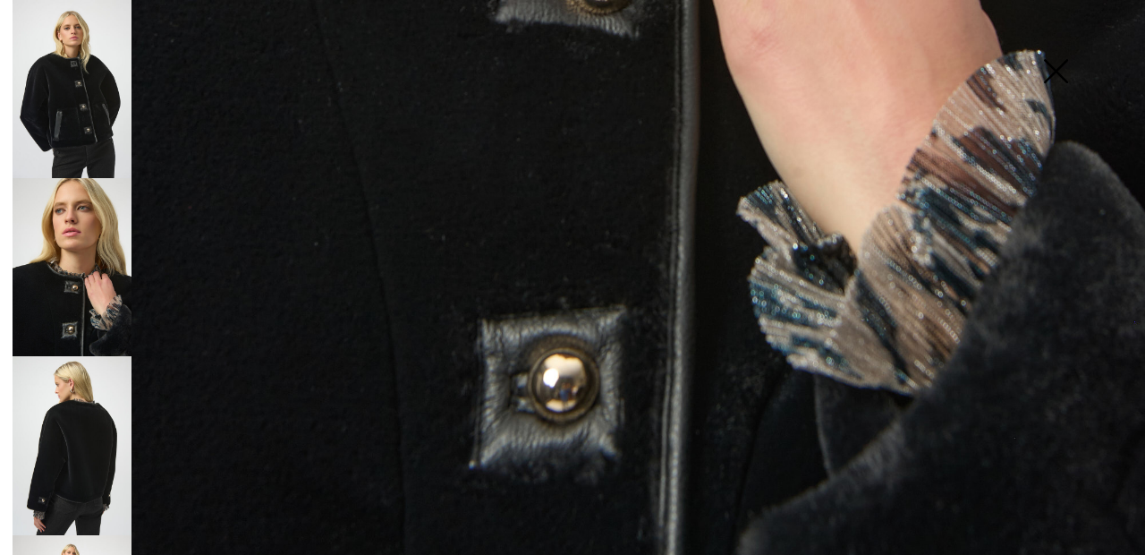
click at [109, 423] on img at bounding box center [72, 445] width 119 height 178
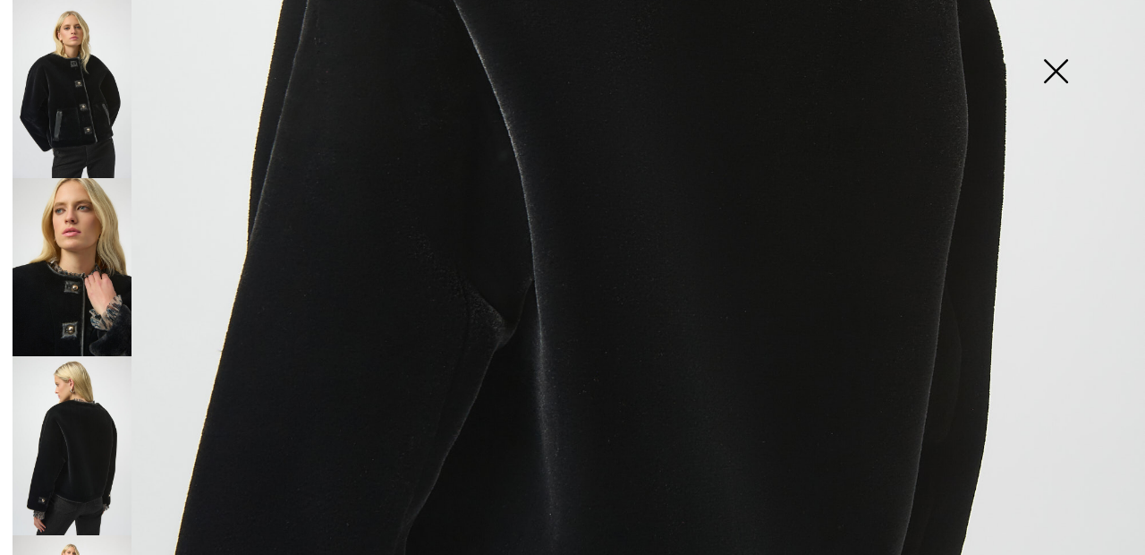
scroll to position [674, 0]
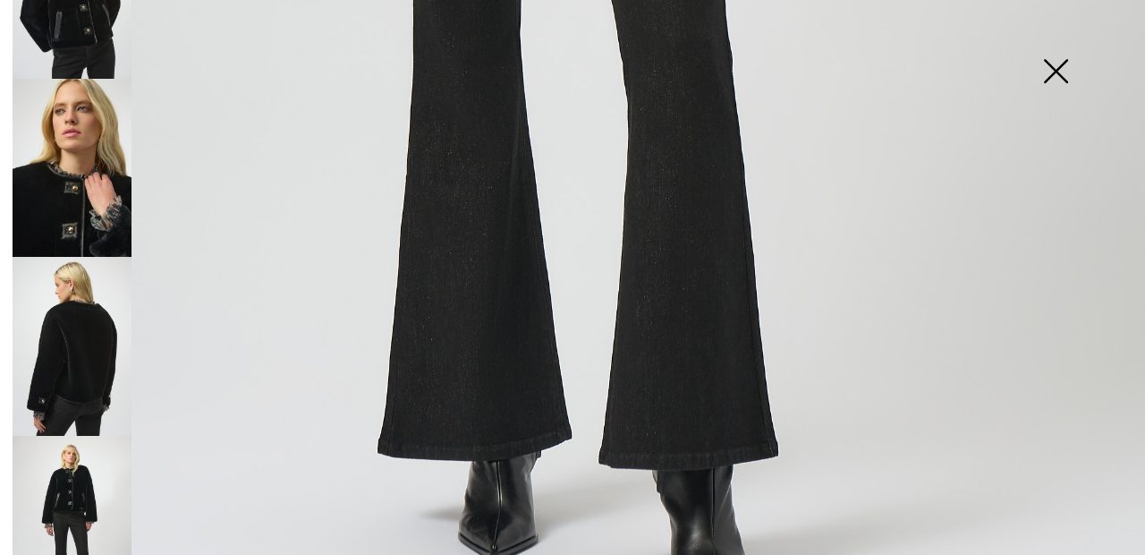
scroll to position [216, 0]
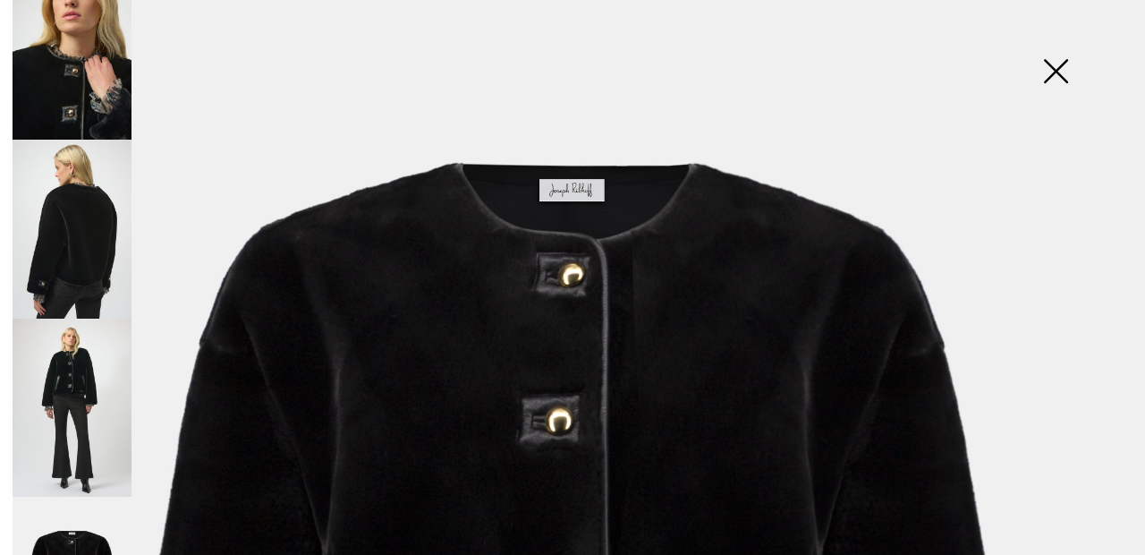
scroll to position [161, 0]
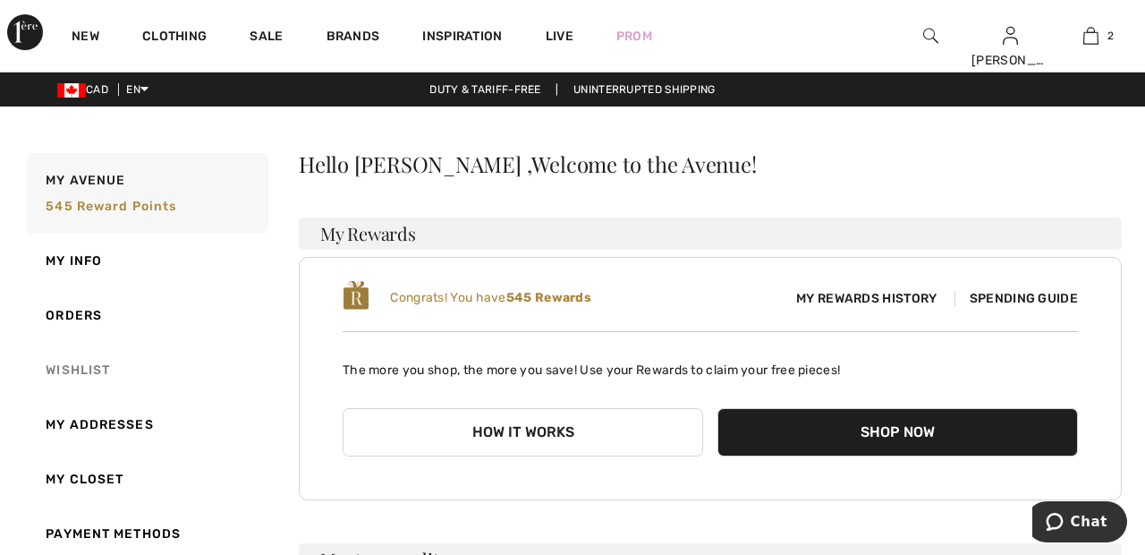
click at [85, 369] on link "Wishlist" at bounding box center [145, 370] width 245 height 55
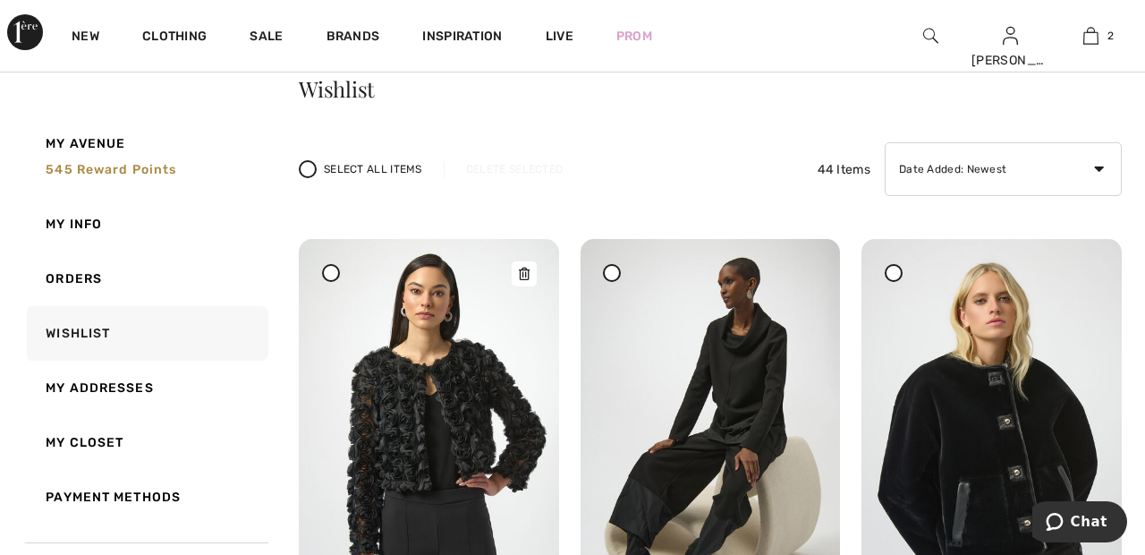
click at [485, 388] on img at bounding box center [429, 433] width 260 height 389
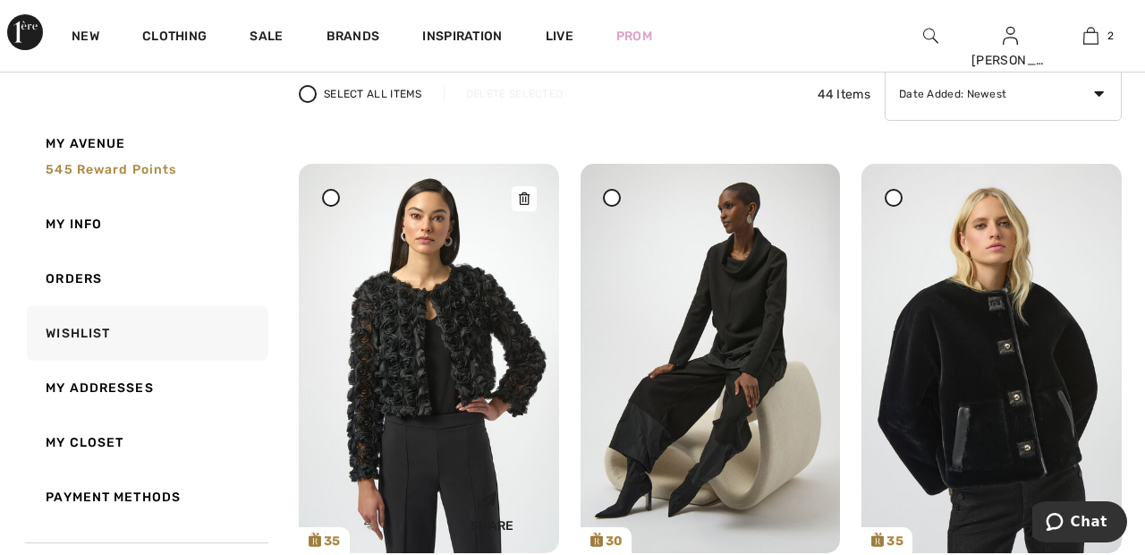
scroll to position [161, 0]
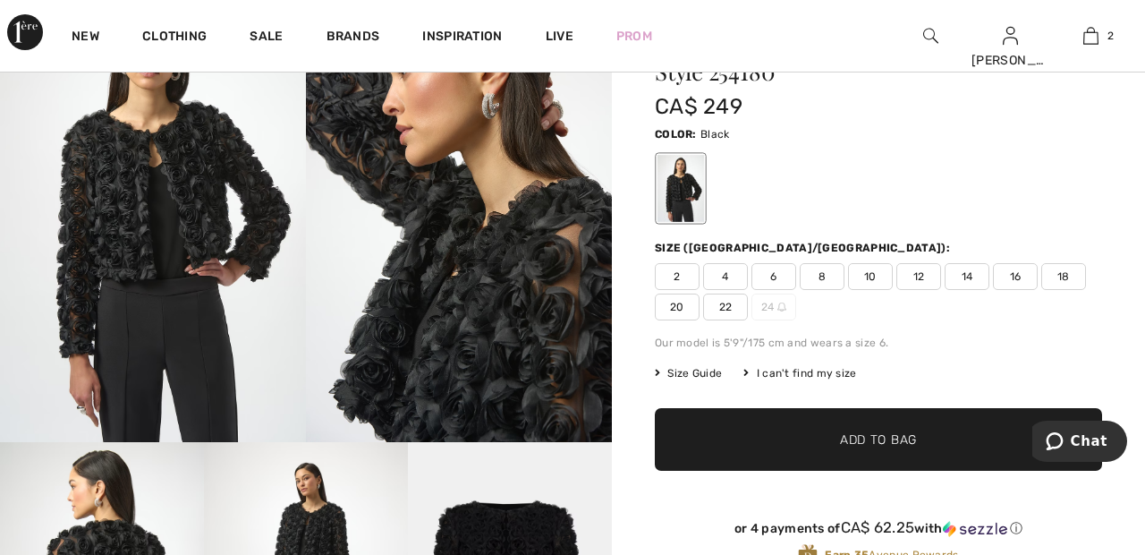
scroll to position [122, 0]
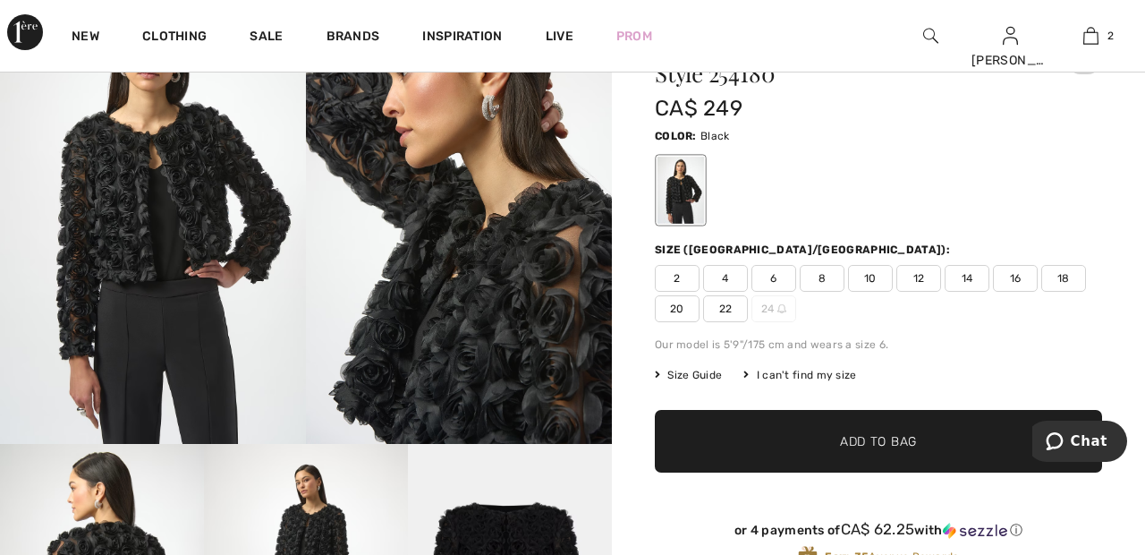
click at [505, 242] on img at bounding box center [459, 214] width 306 height 459
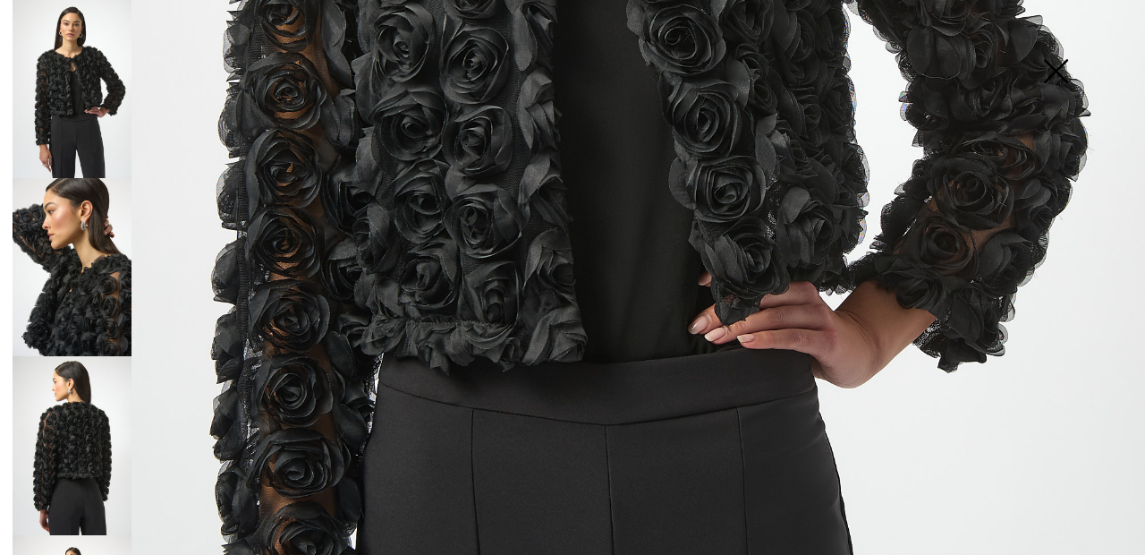
scroll to position [749, 0]
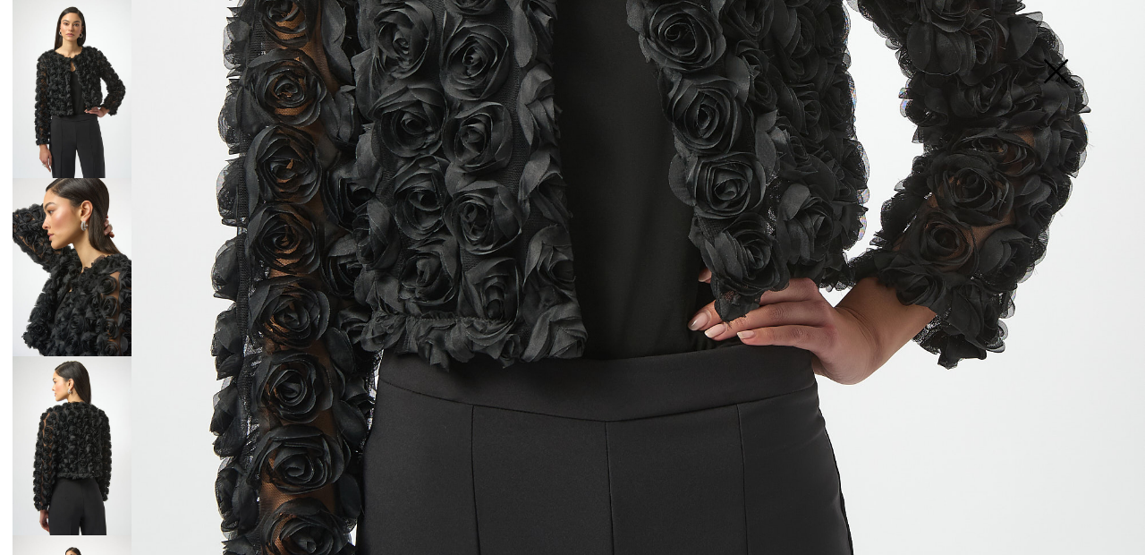
click at [89, 277] on img at bounding box center [72, 267] width 119 height 178
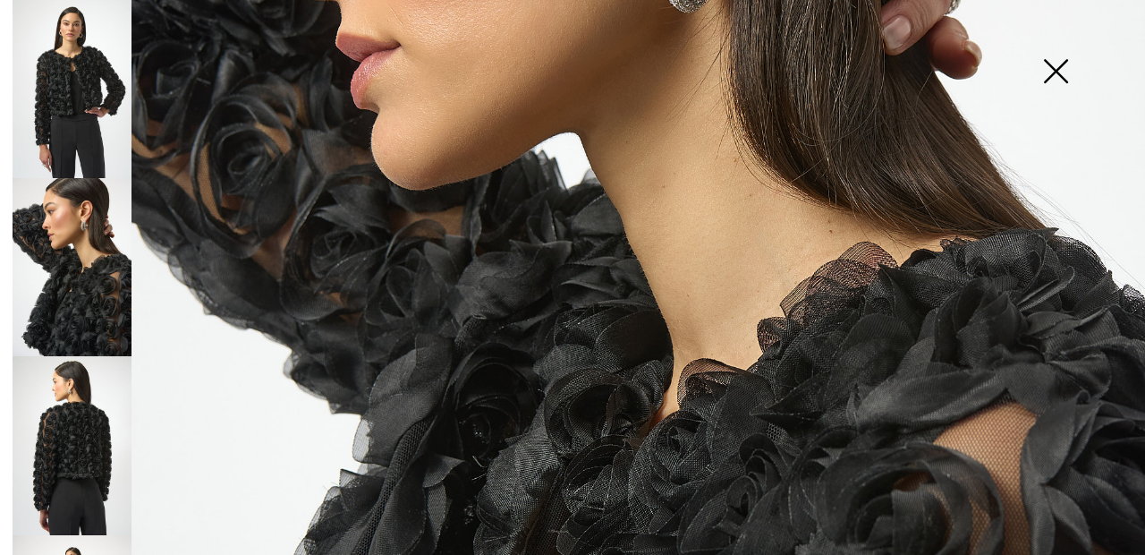
scroll to position [495, 0]
click at [89, 428] on img at bounding box center [72, 445] width 119 height 178
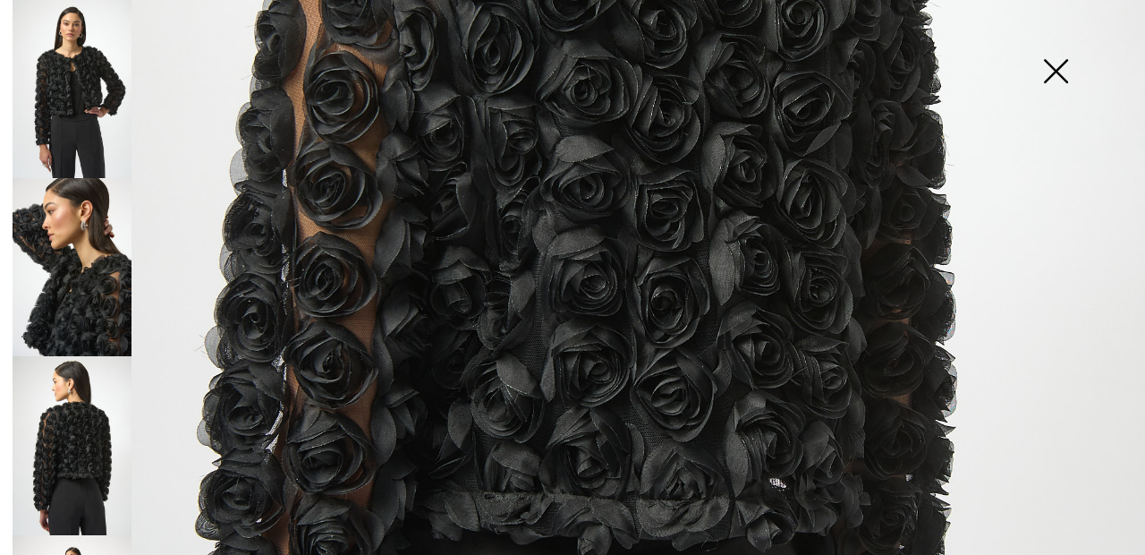
scroll to position [622, 0]
click at [94, 428] on img at bounding box center [72, 445] width 119 height 178
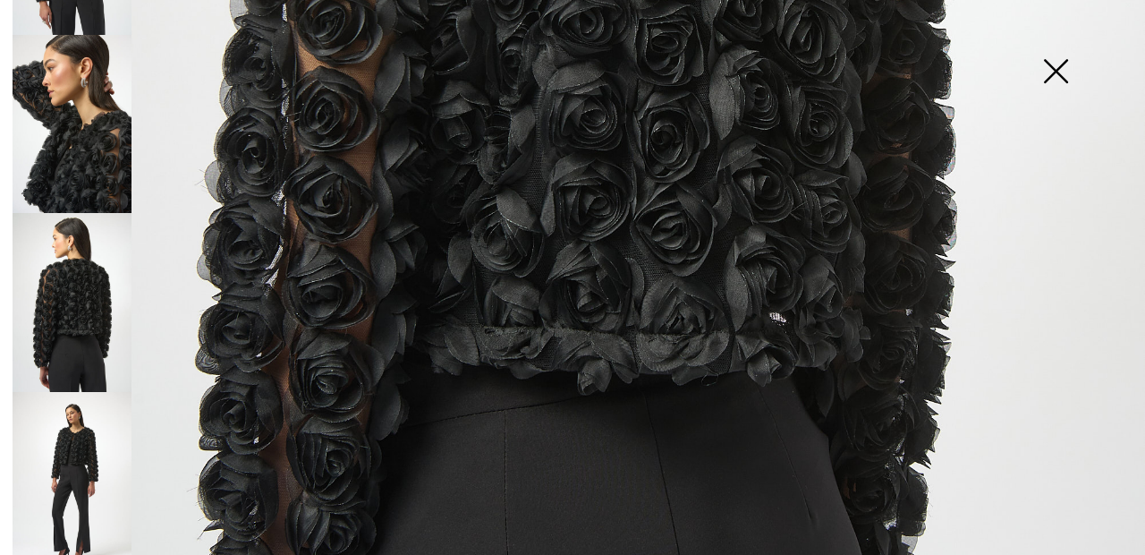
scroll to position [144, 0]
click at [89, 438] on img at bounding box center [72, 480] width 119 height 178
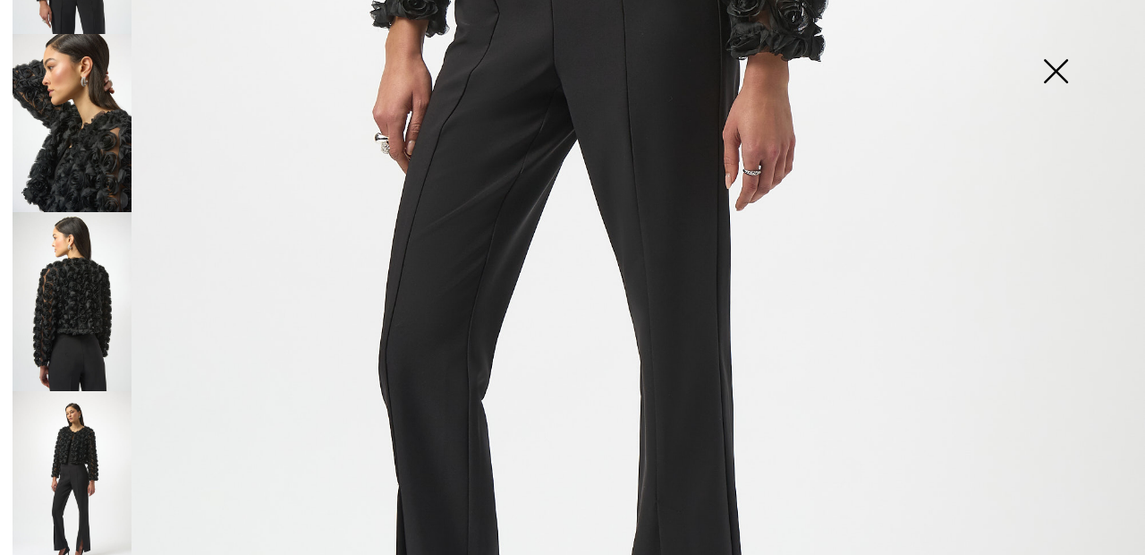
scroll to position [217, 0]
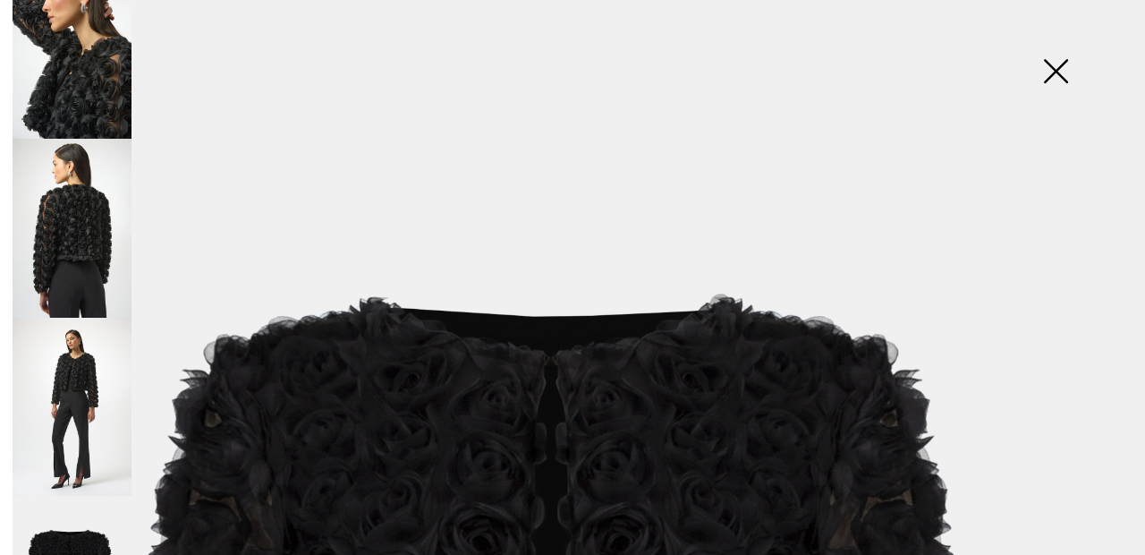
scroll to position [25, 0]
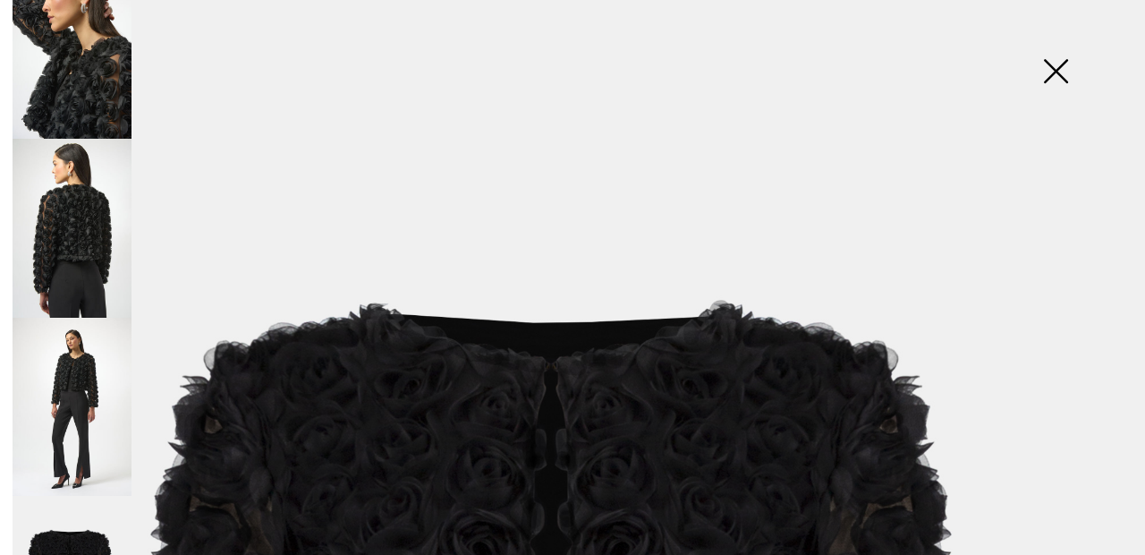
click at [1056, 72] on img at bounding box center [1055, 73] width 89 height 92
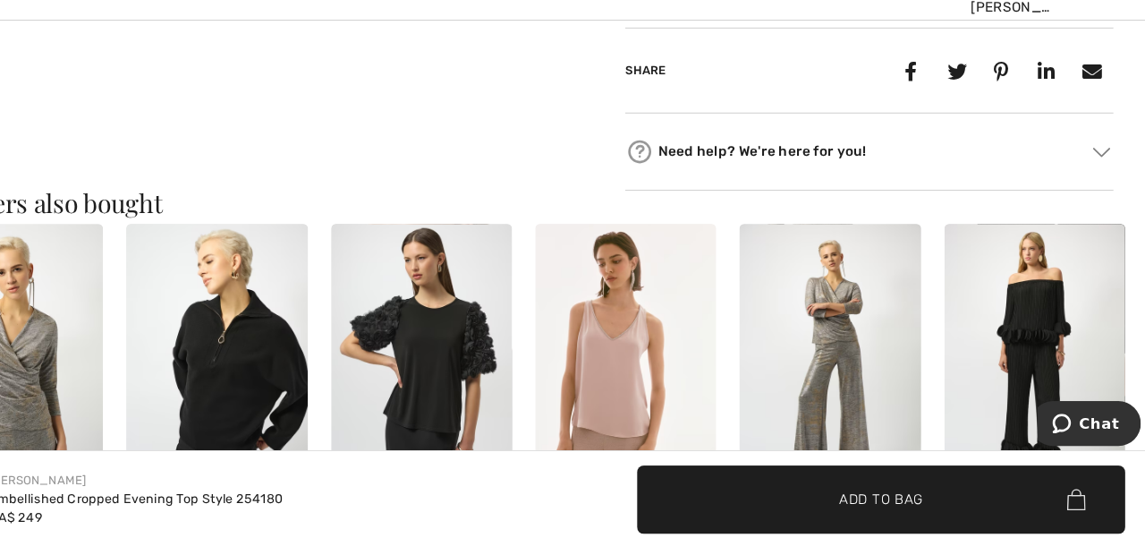
scroll to position [1458, 0]
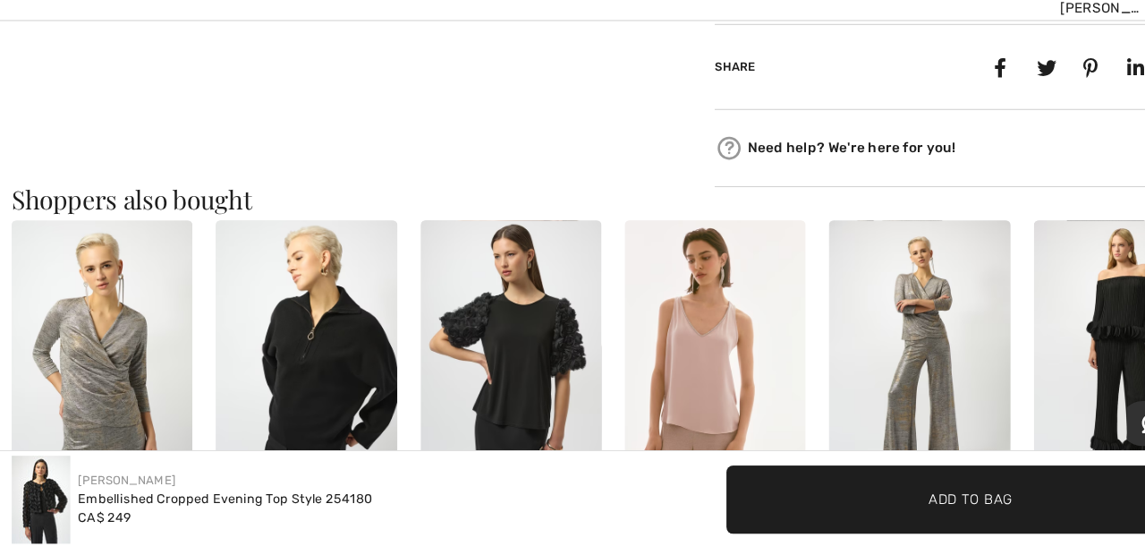
click at [488, 392] on img at bounding box center [467, 379] width 165 height 249
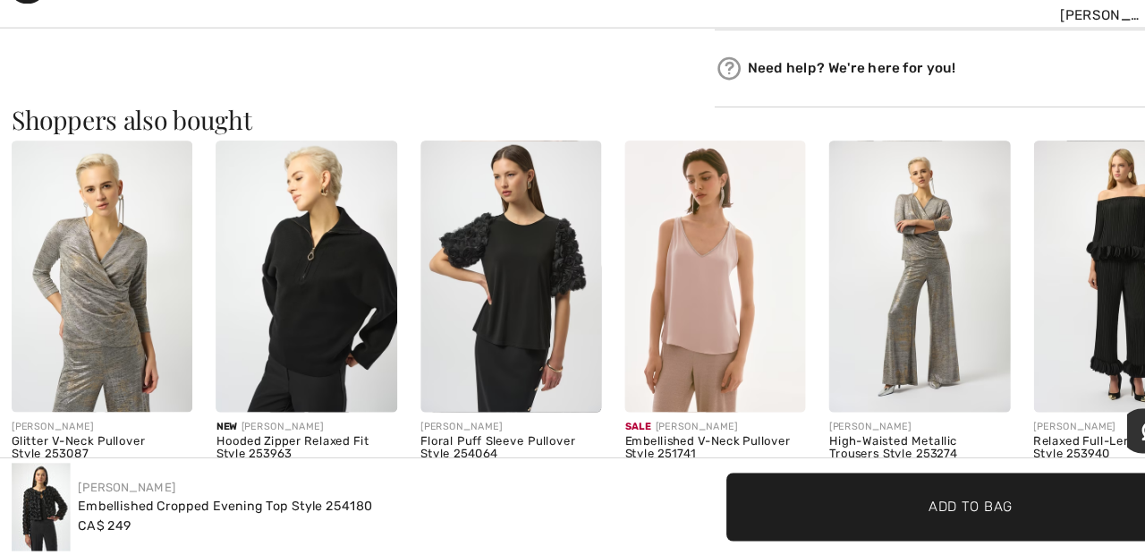
scroll to position [1547, 0]
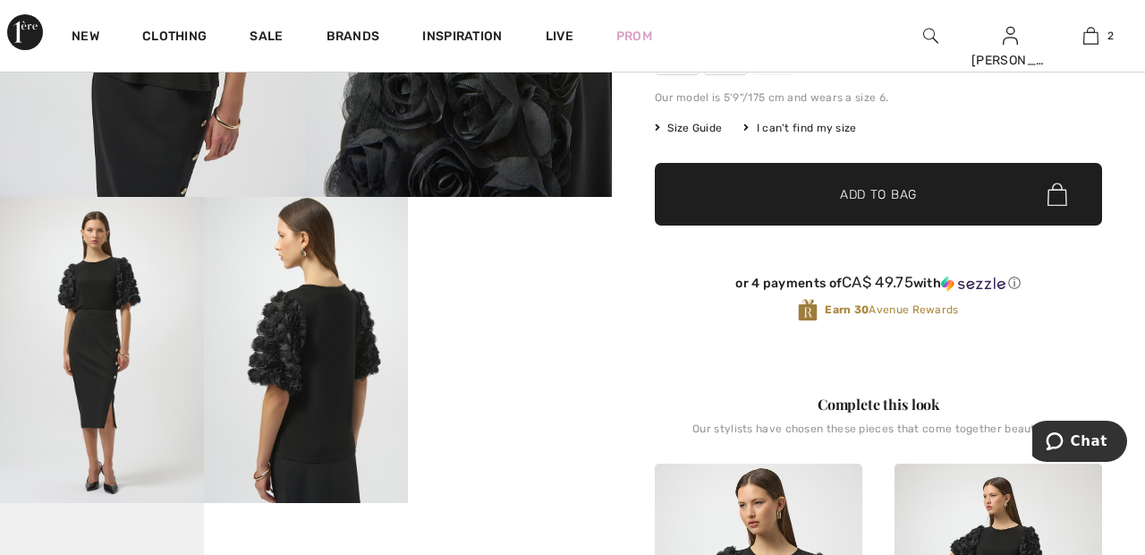
scroll to position [341, 0]
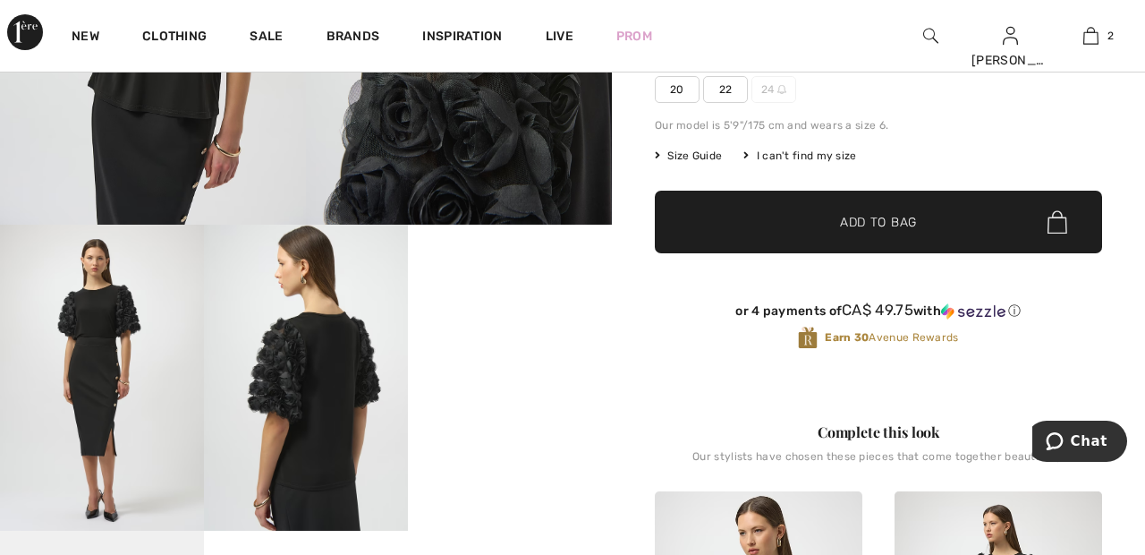
click at [522, 326] on video "Your browser does not support the video tag." at bounding box center [510, 275] width 204 height 102
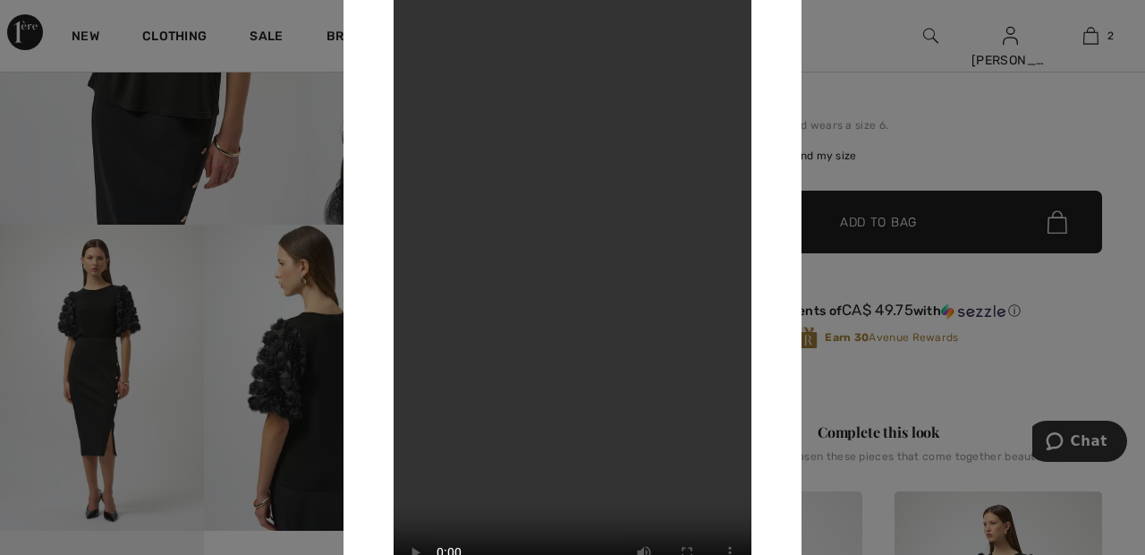
click at [876, 73] on div at bounding box center [572, 277] width 1145 height 555
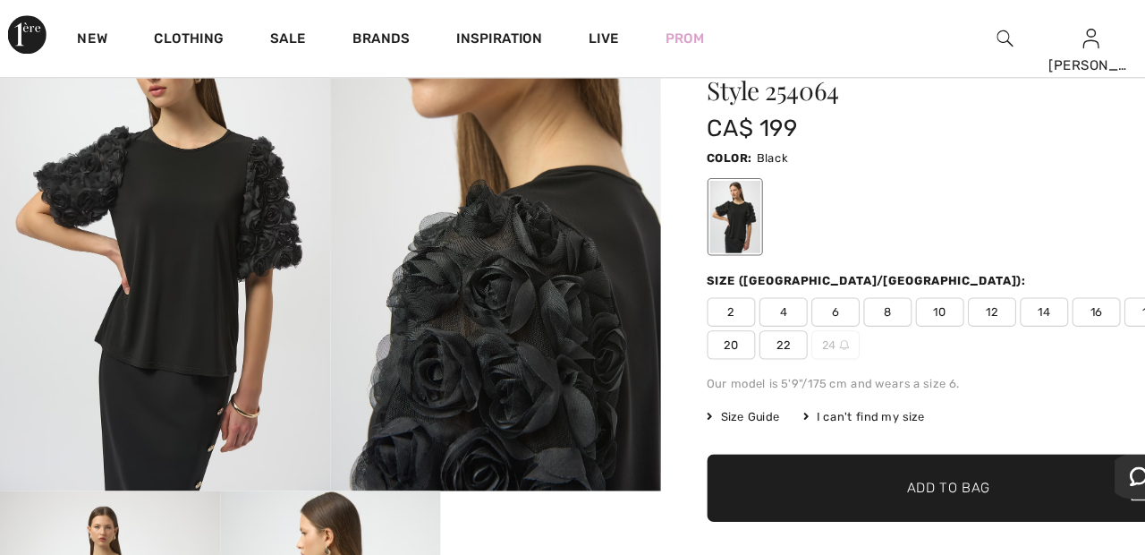
scroll to position [0, 0]
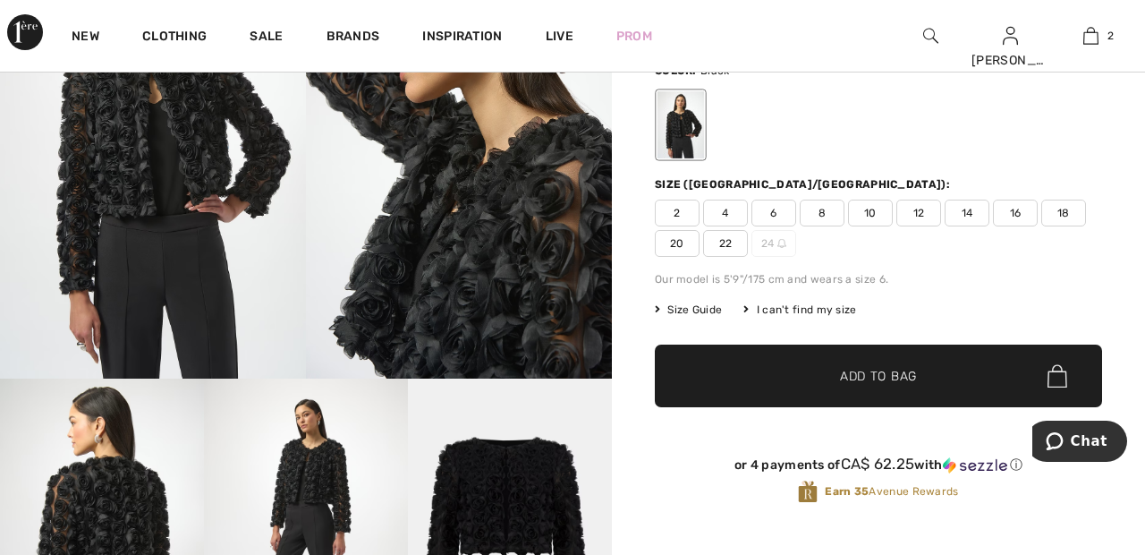
scroll to position [185, 0]
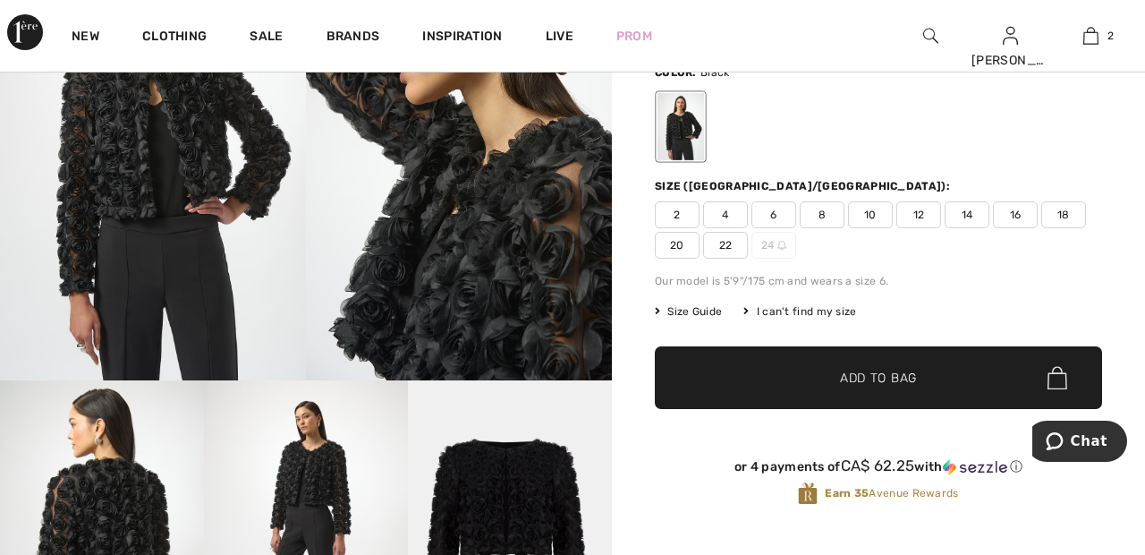
click at [507, 257] on img at bounding box center [459, 150] width 306 height 459
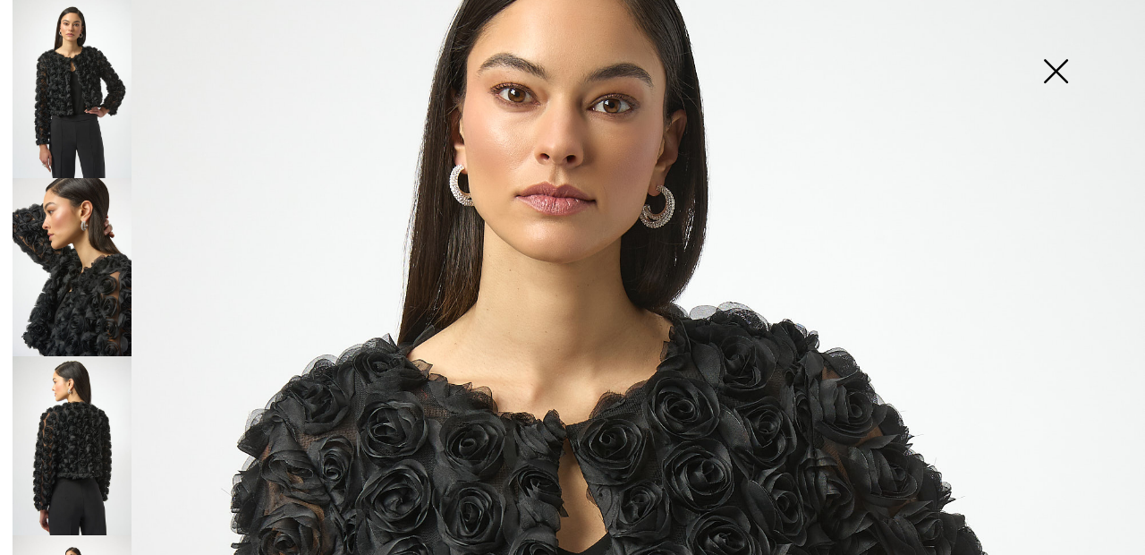
scroll to position [146, 0]
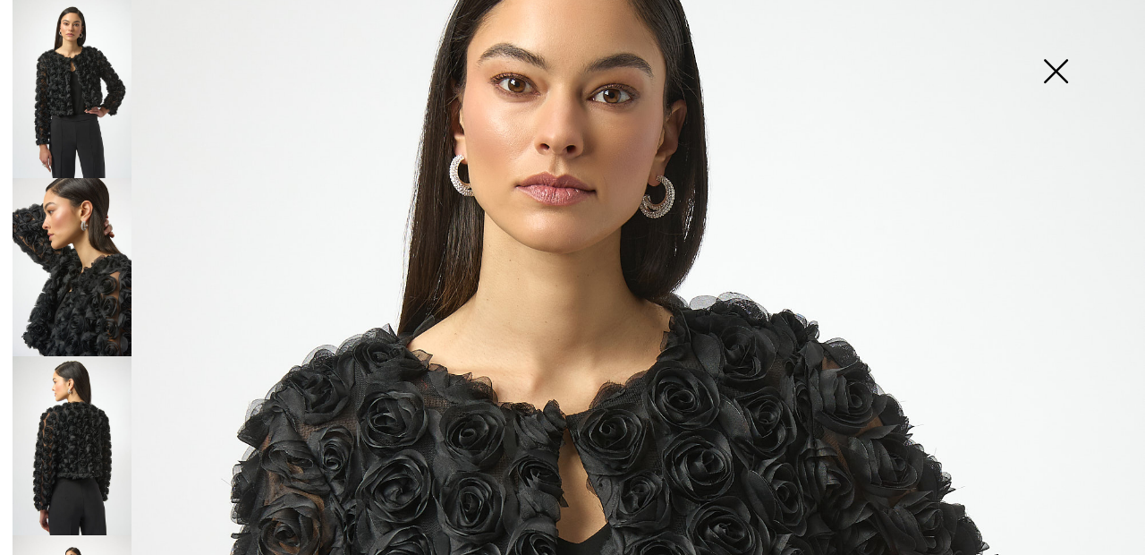
click at [76, 430] on img at bounding box center [72, 445] width 119 height 178
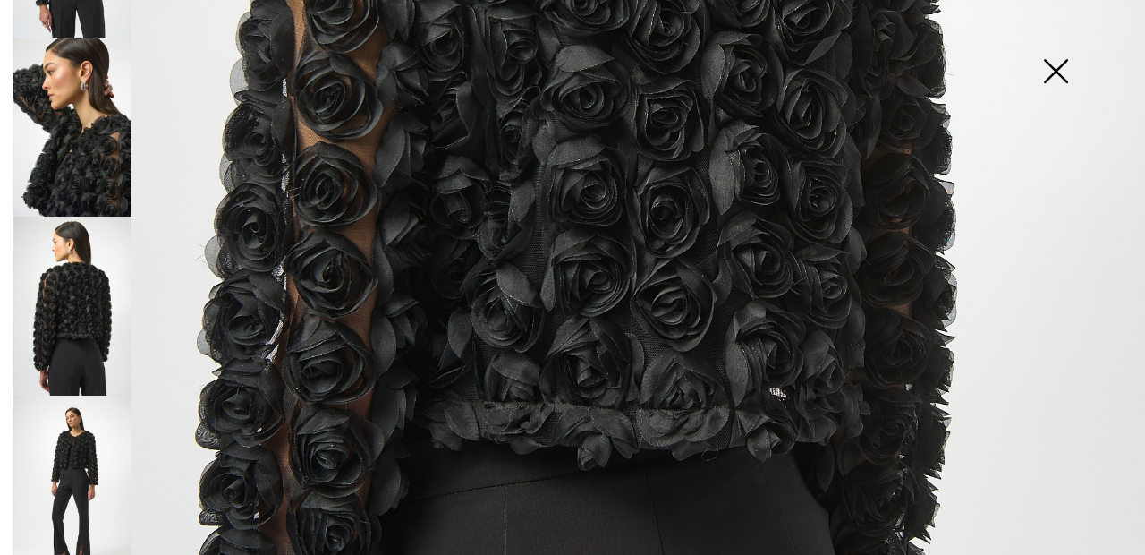
scroll to position [142, 0]
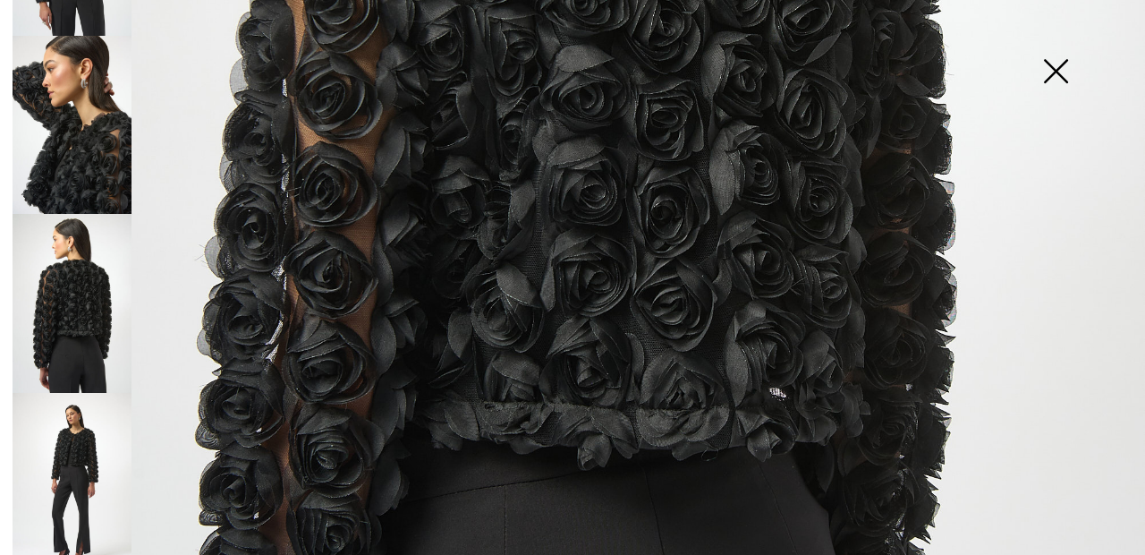
click at [90, 451] on img at bounding box center [72, 482] width 119 height 178
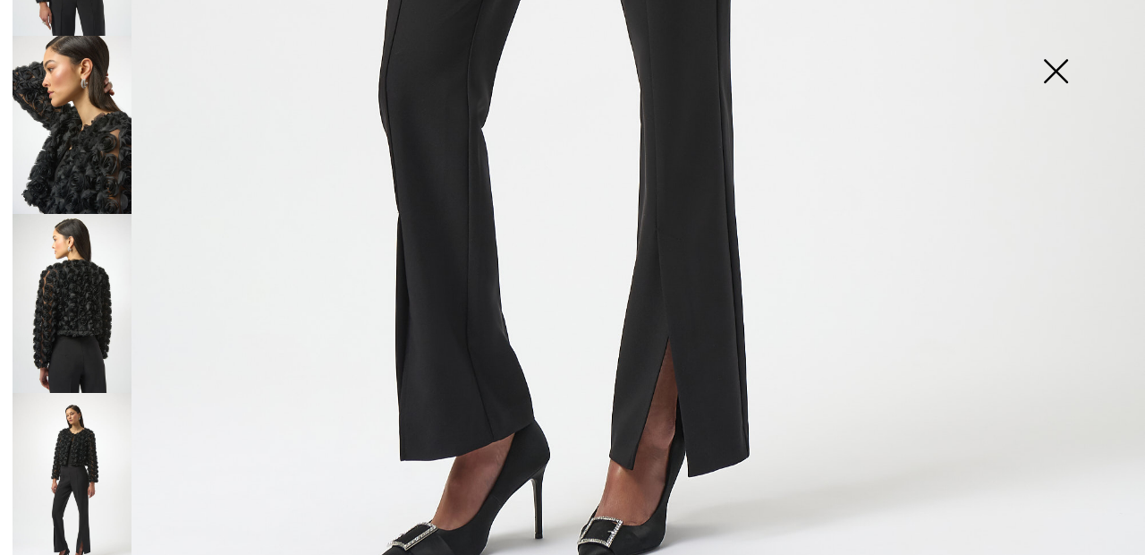
scroll to position [217, 0]
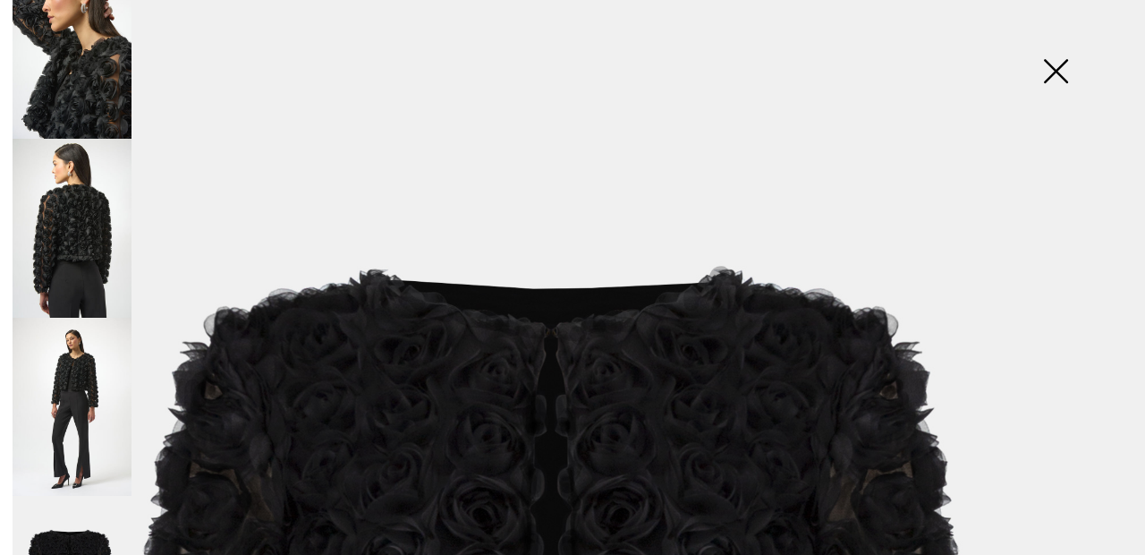
scroll to position [0, 0]
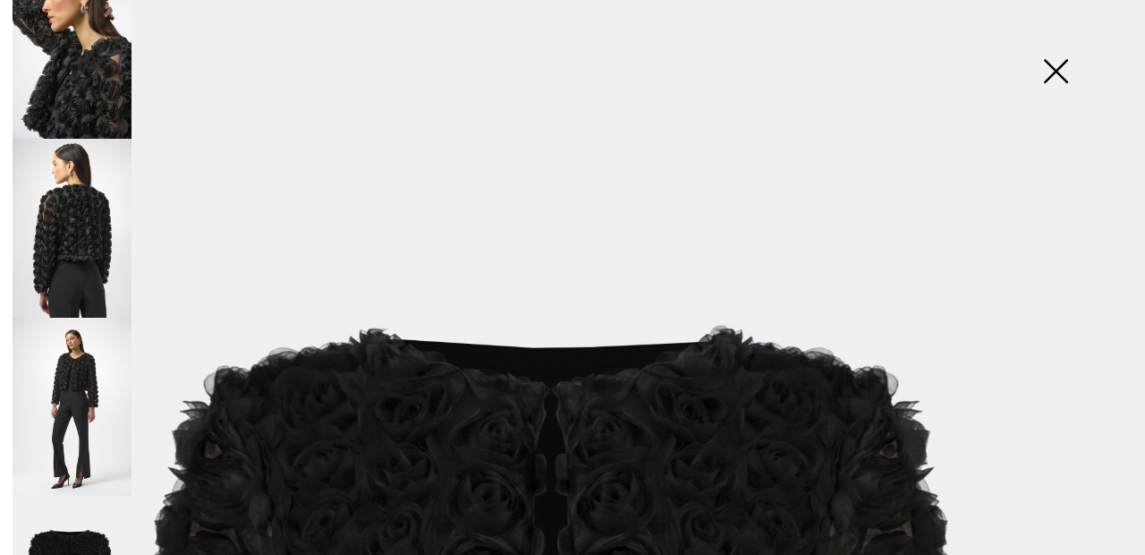
click at [1066, 96] on img at bounding box center [1055, 73] width 89 height 92
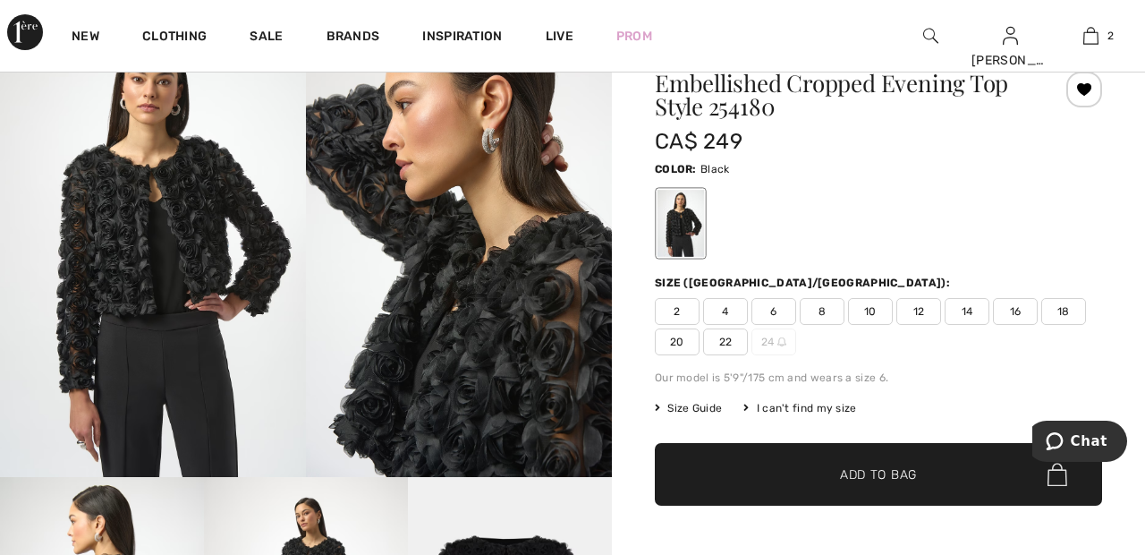
scroll to position [85, 0]
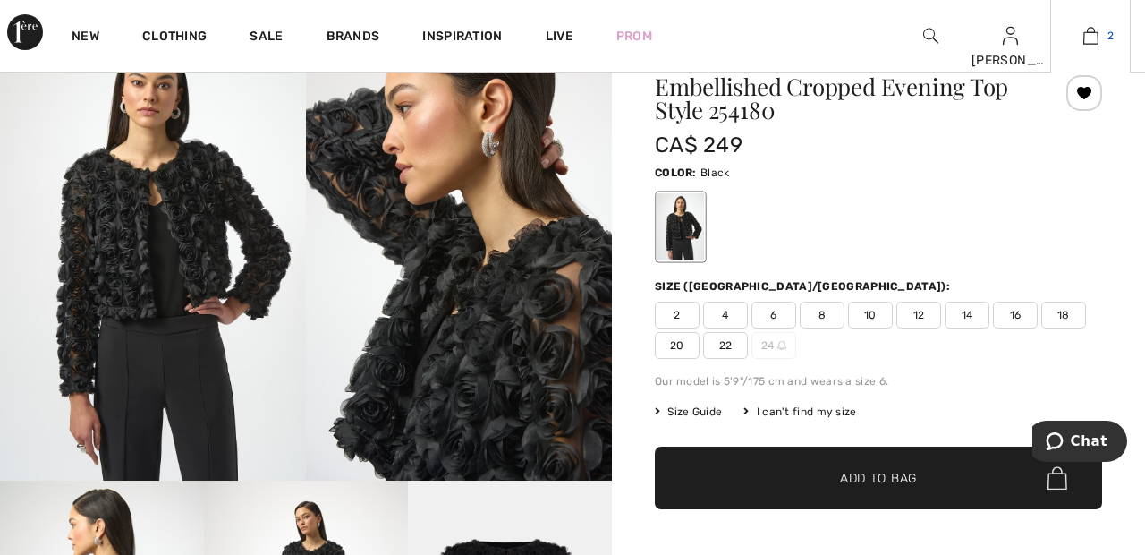
click at [1110, 36] on span "2" at bounding box center [1110, 36] width 6 height 16
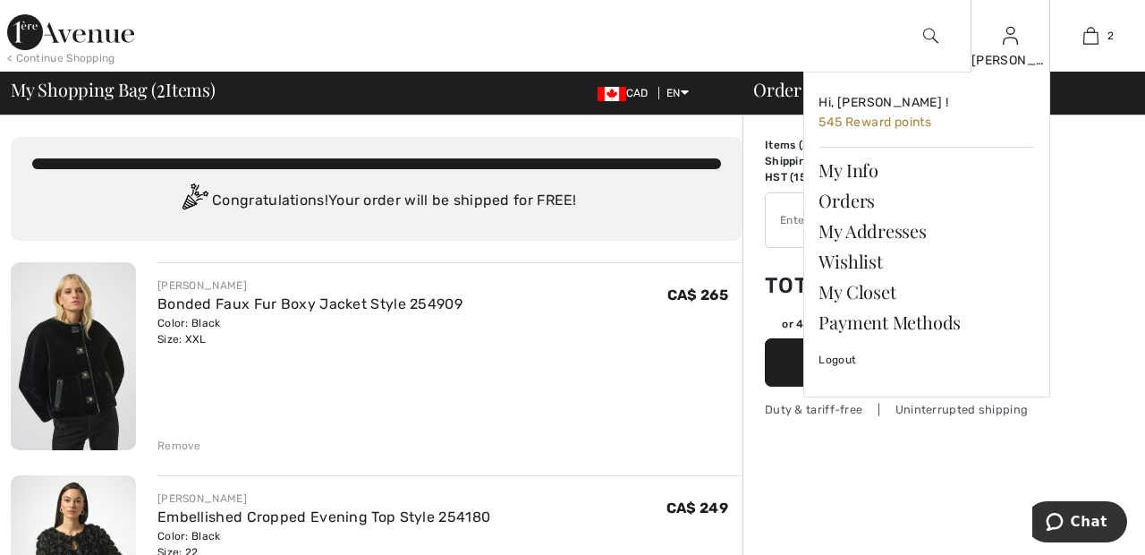
click at [1009, 44] on img at bounding box center [1010, 35] width 15 height 21
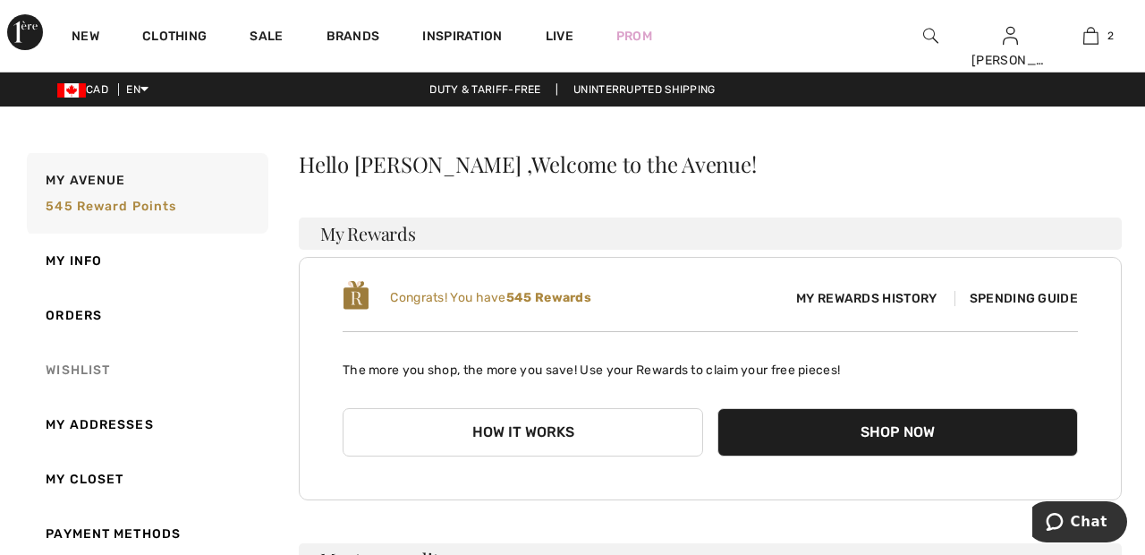
click at [94, 366] on link "Wishlist" at bounding box center [145, 370] width 245 height 55
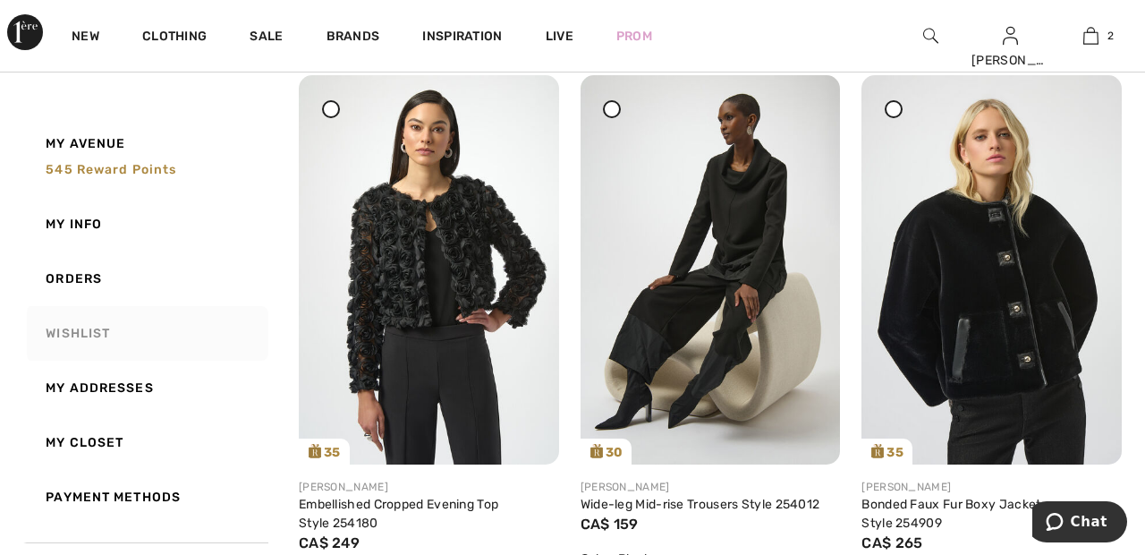
scroll to position [243, 0]
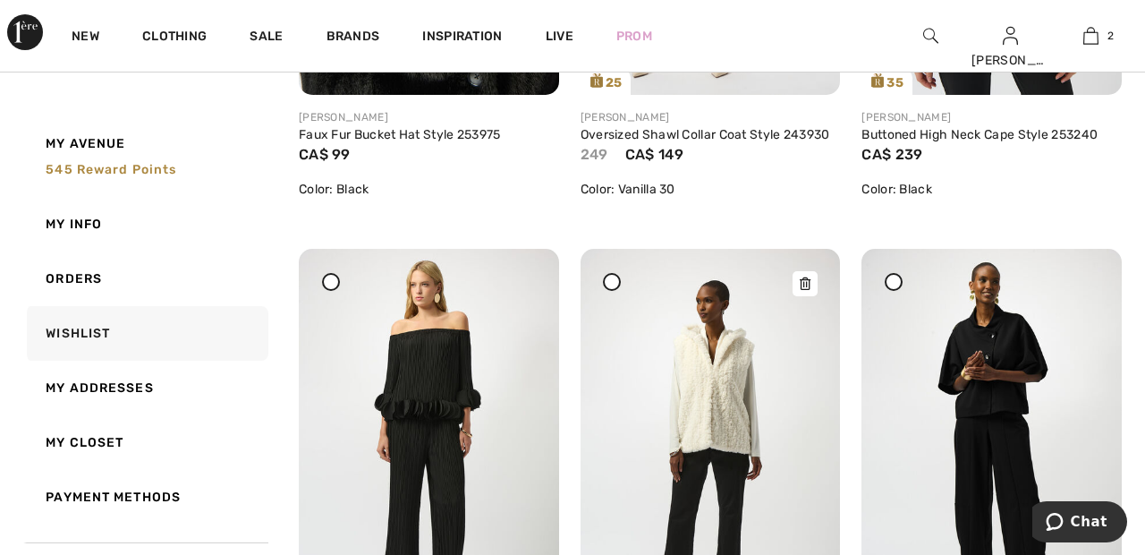
click at [730, 385] on img at bounding box center [710, 443] width 260 height 389
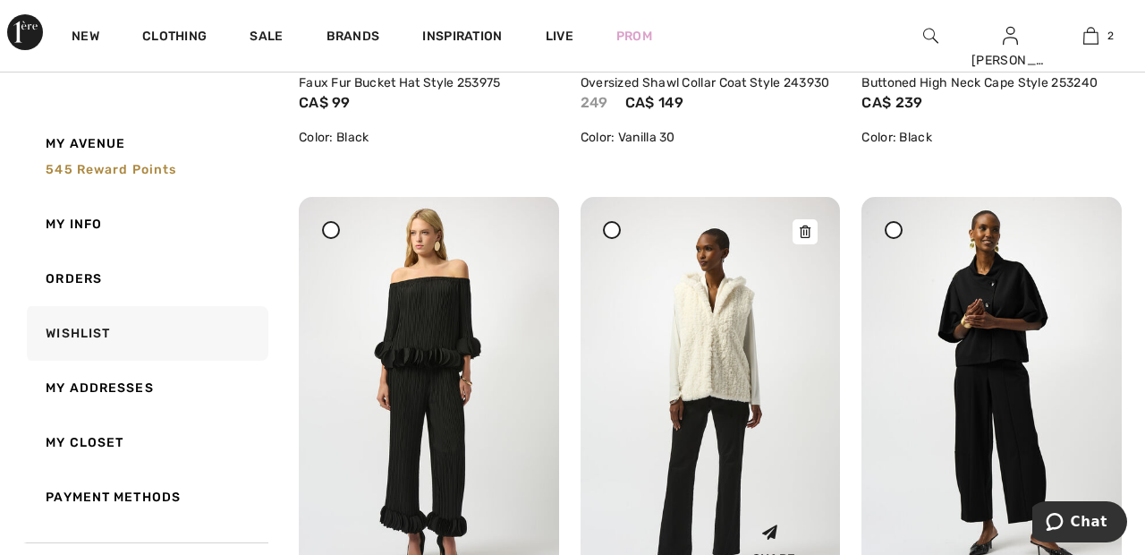
scroll to position [1818, 0]
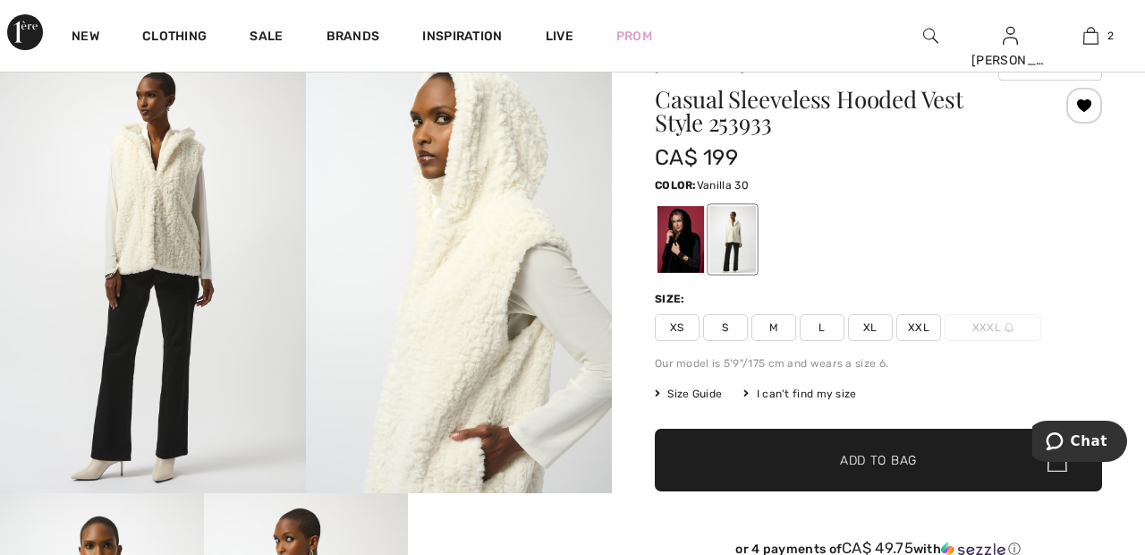
scroll to position [77, 0]
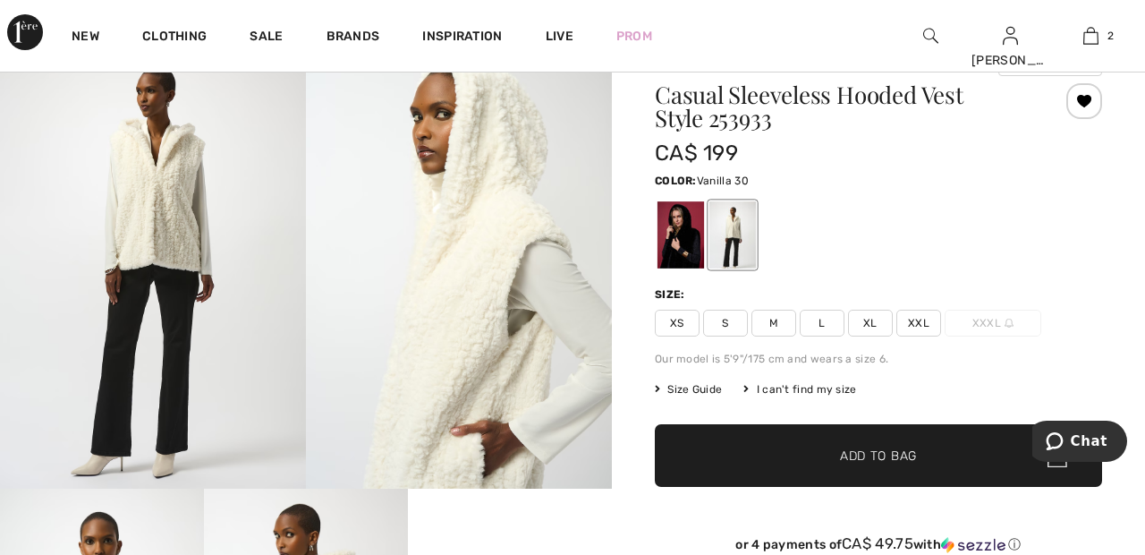
click at [1087, 102] on div at bounding box center [1084, 101] width 36 height 36
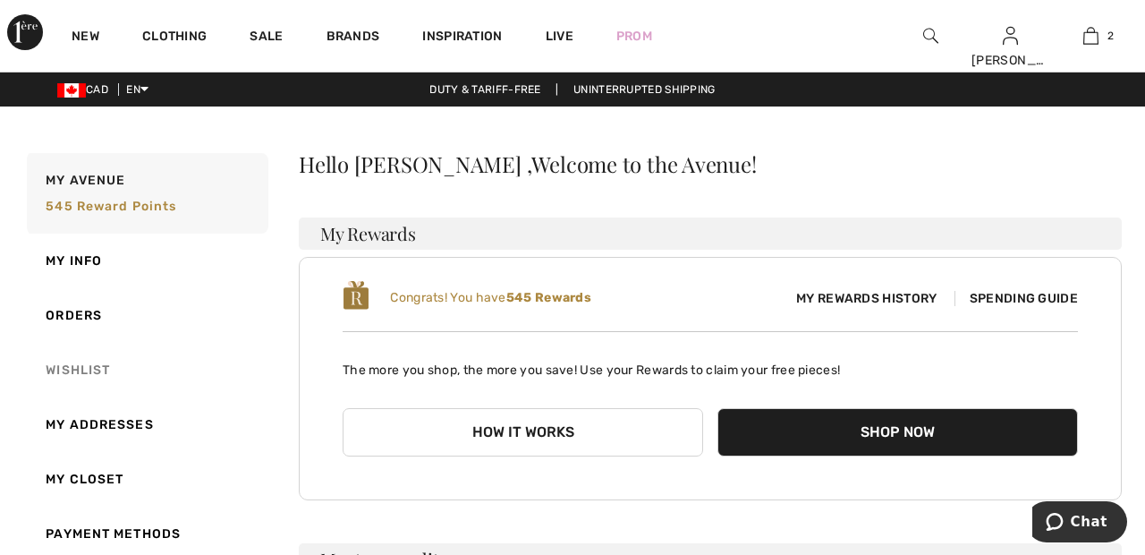
click at [74, 365] on link "Wishlist" at bounding box center [145, 370] width 245 height 55
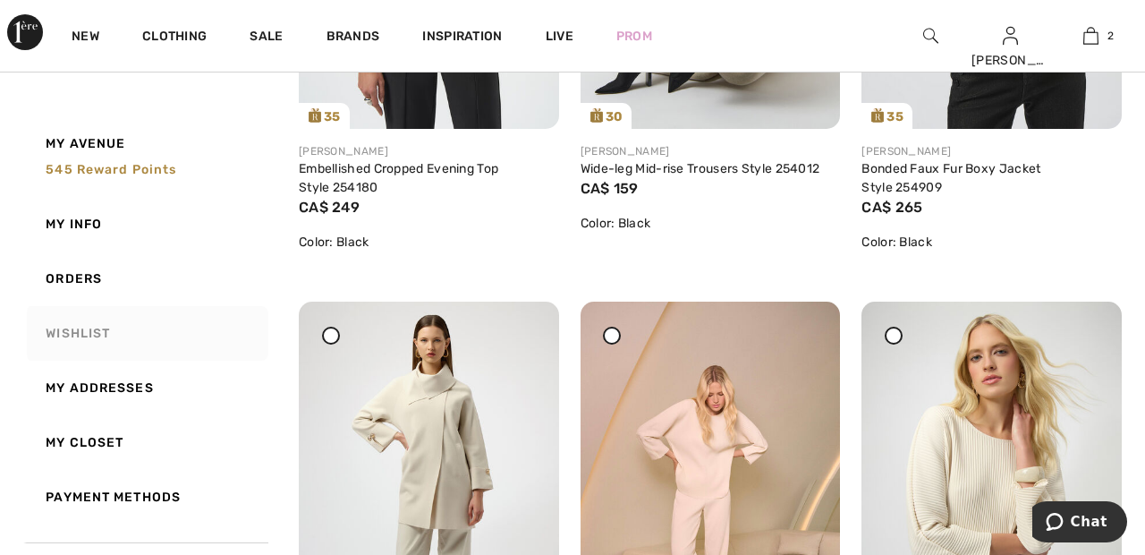
scroll to position [572, 0]
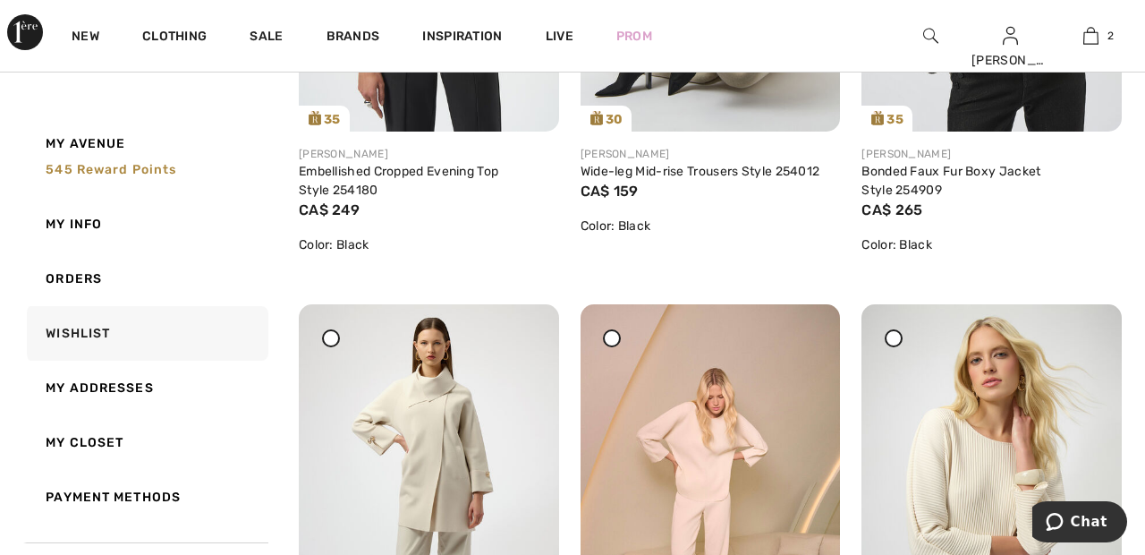
click at [614, 343] on div at bounding box center [612, 338] width 18 height 18
click at [895, 334] on icon at bounding box center [893, 337] width 7 height 7
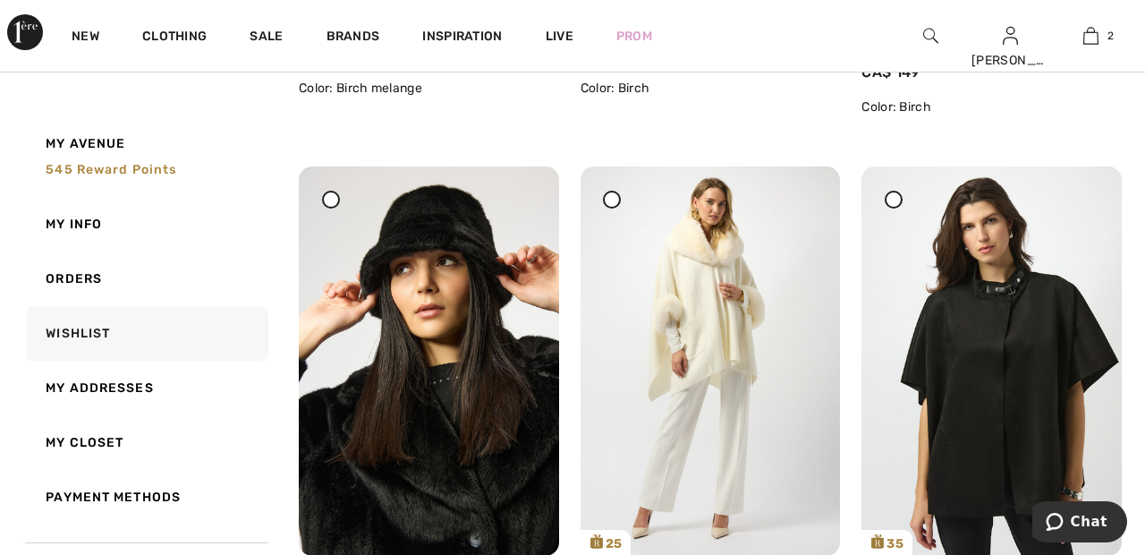
scroll to position [1271, 0]
click at [609, 204] on div at bounding box center [612, 200] width 18 height 18
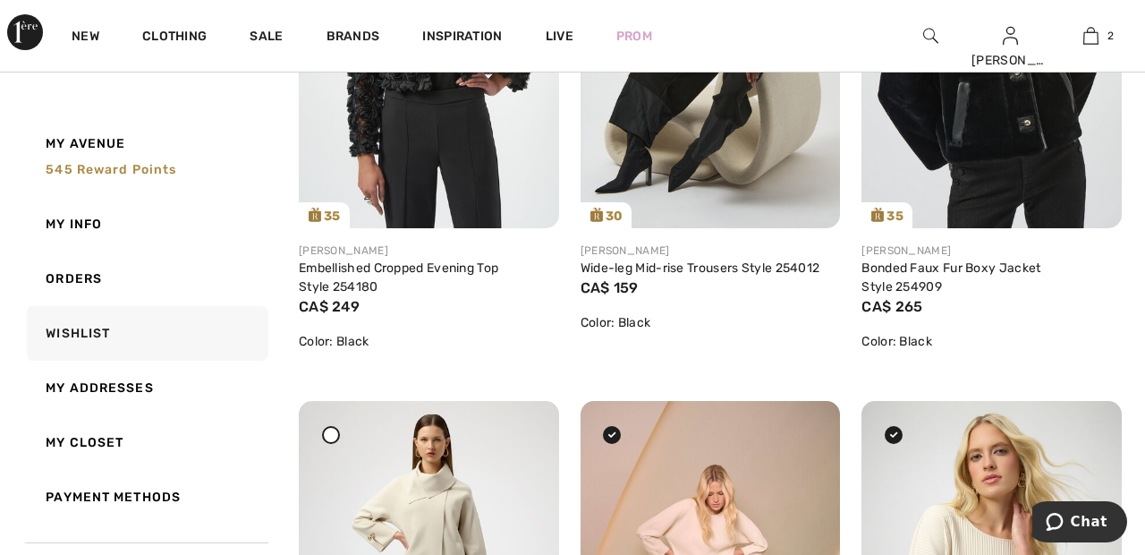
scroll to position [0, 0]
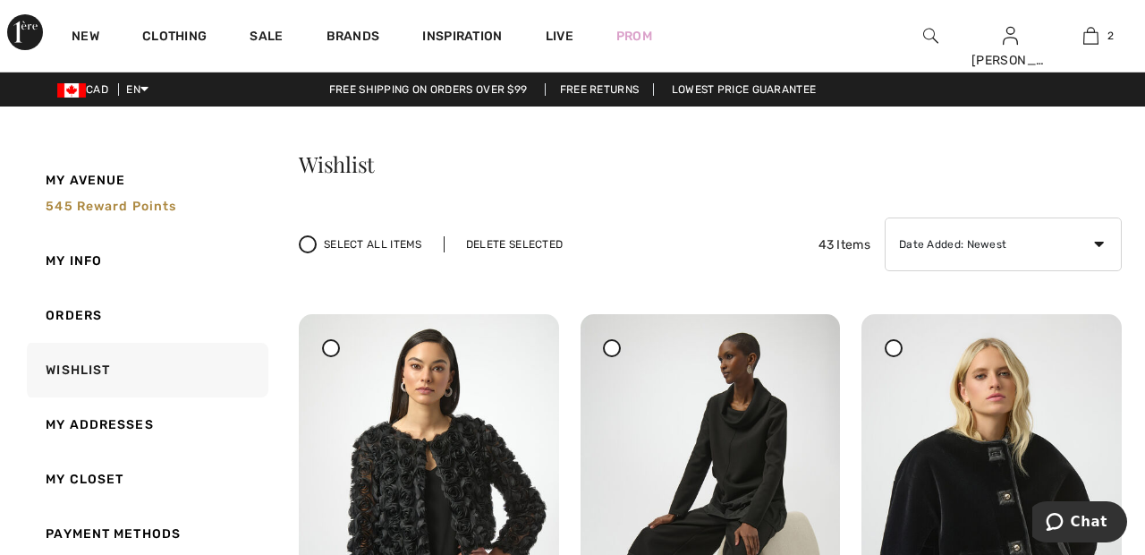
click at [520, 245] on div "Delete Selected" at bounding box center [514, 244] width 141 height 16
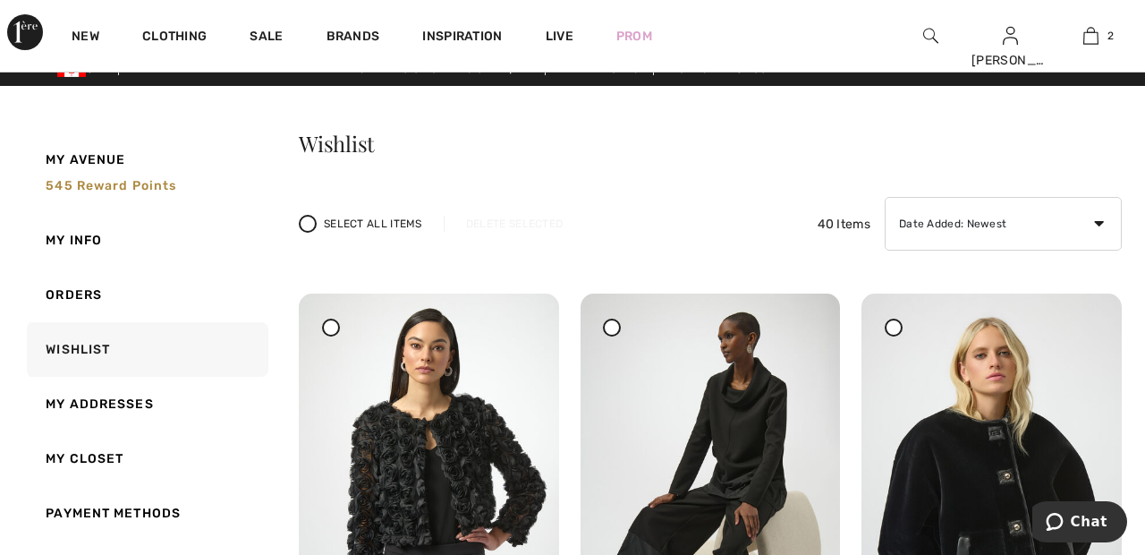
scroll to position [22, 0]
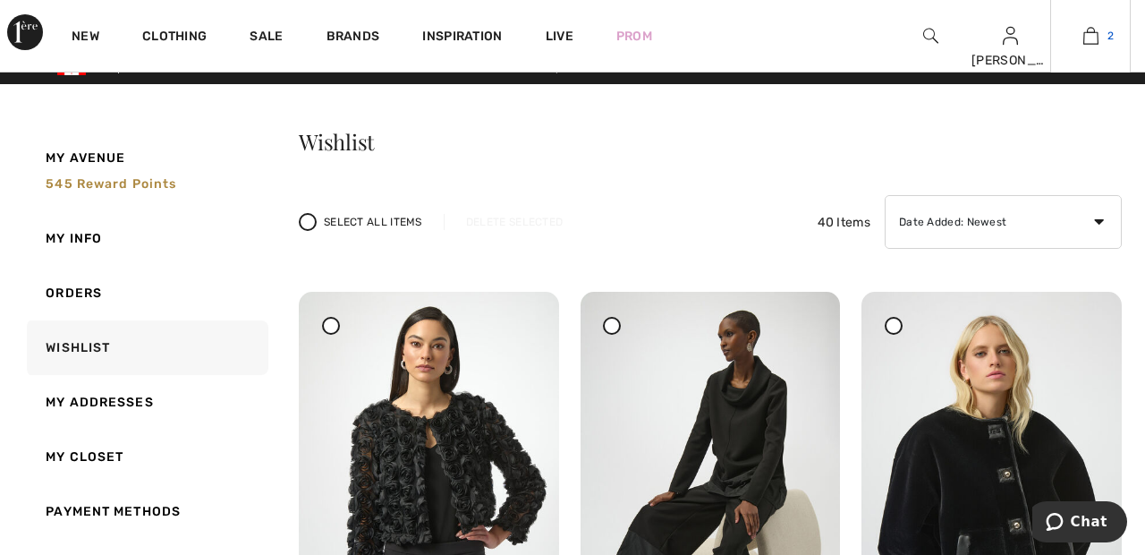
click at [1096, 38] on img at bounding box center [1090, 35] width 15 height 21
